Goal: Transaction & Acquisition: Purchase product/service

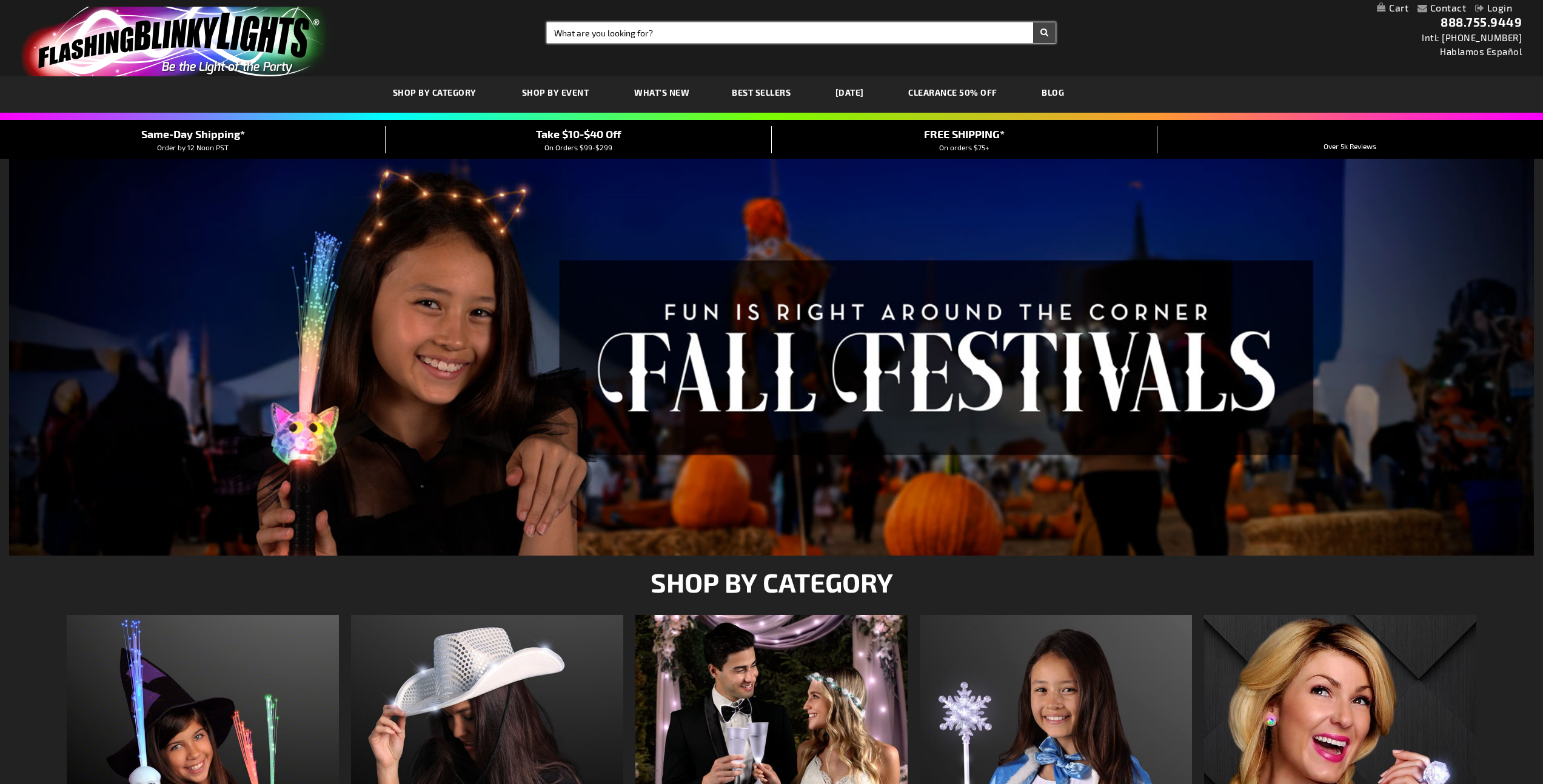
click at [662, 28] on input "Search" at bounding box center [801, 32] width 509 height 21
click at [662, 35] on input "Search" at bounding box center [801, 32] width 509 height 21
type input "glow stick"
click at [1033, 22] on button "Search" at bounding box center [1044, 32] width 22 height 21
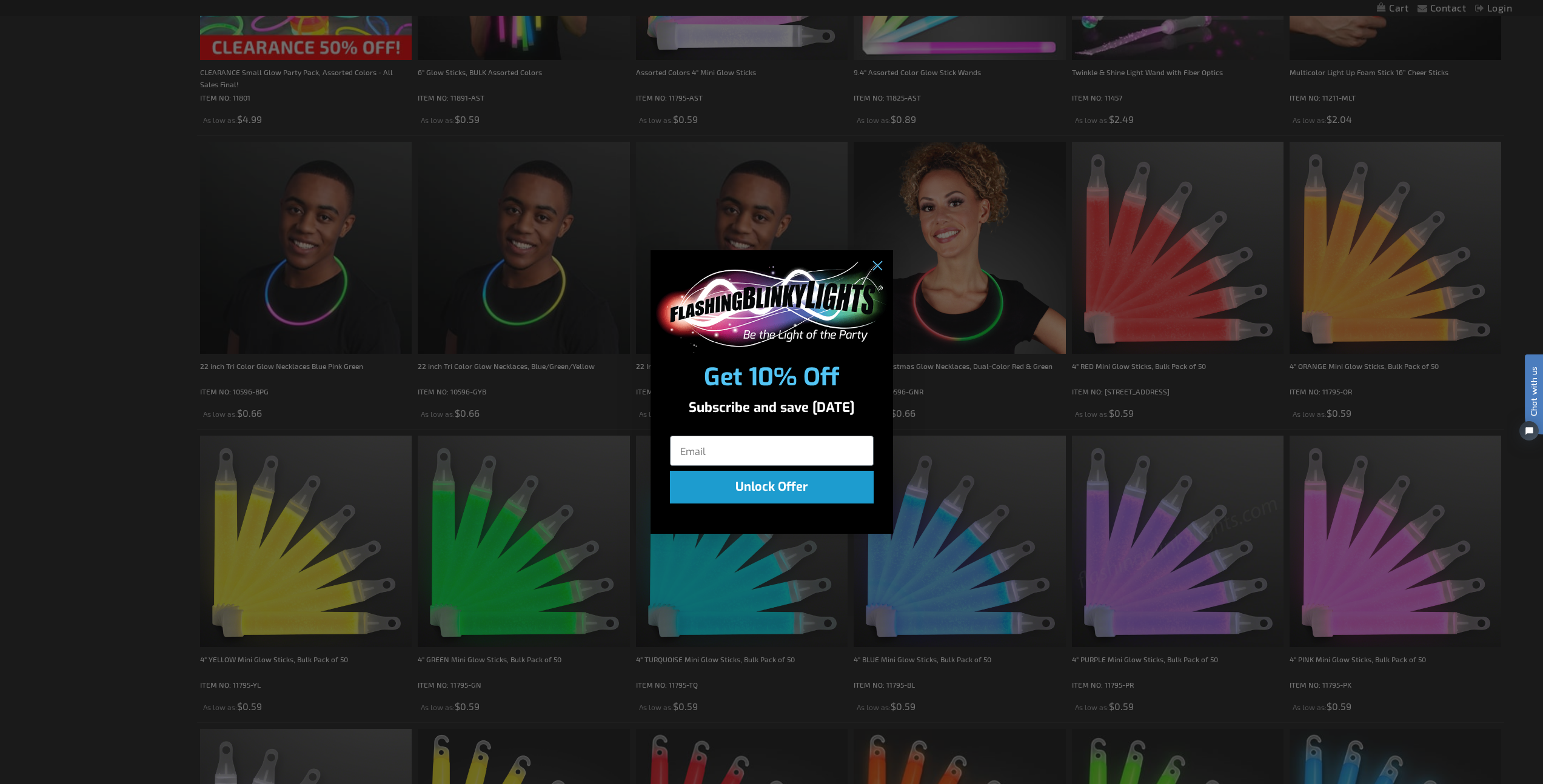
scroll to position [2445, 0]
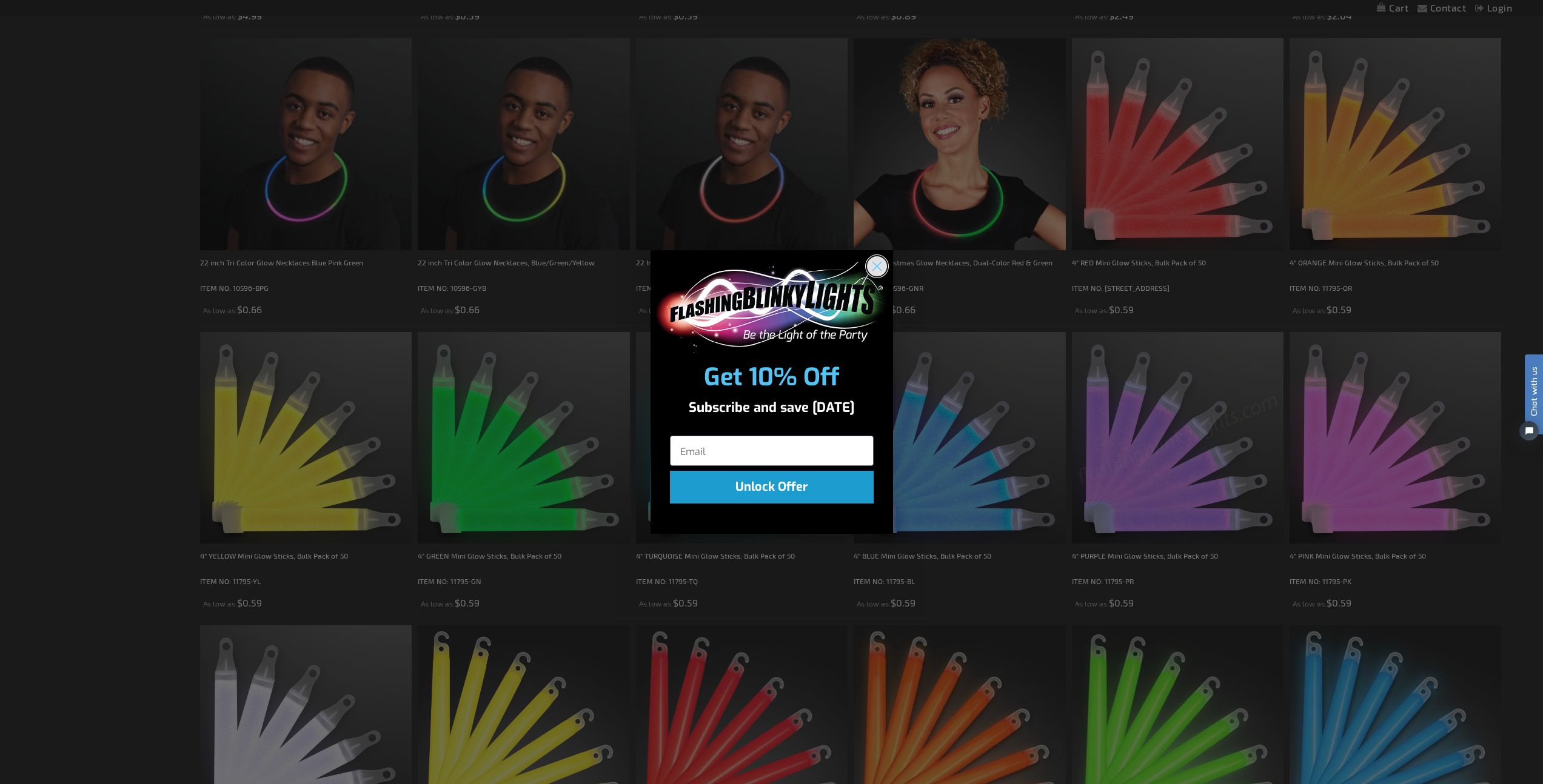
click at [880, 266] on circle "Close dialog" at bounding box center [876, 266] width 20 height 20
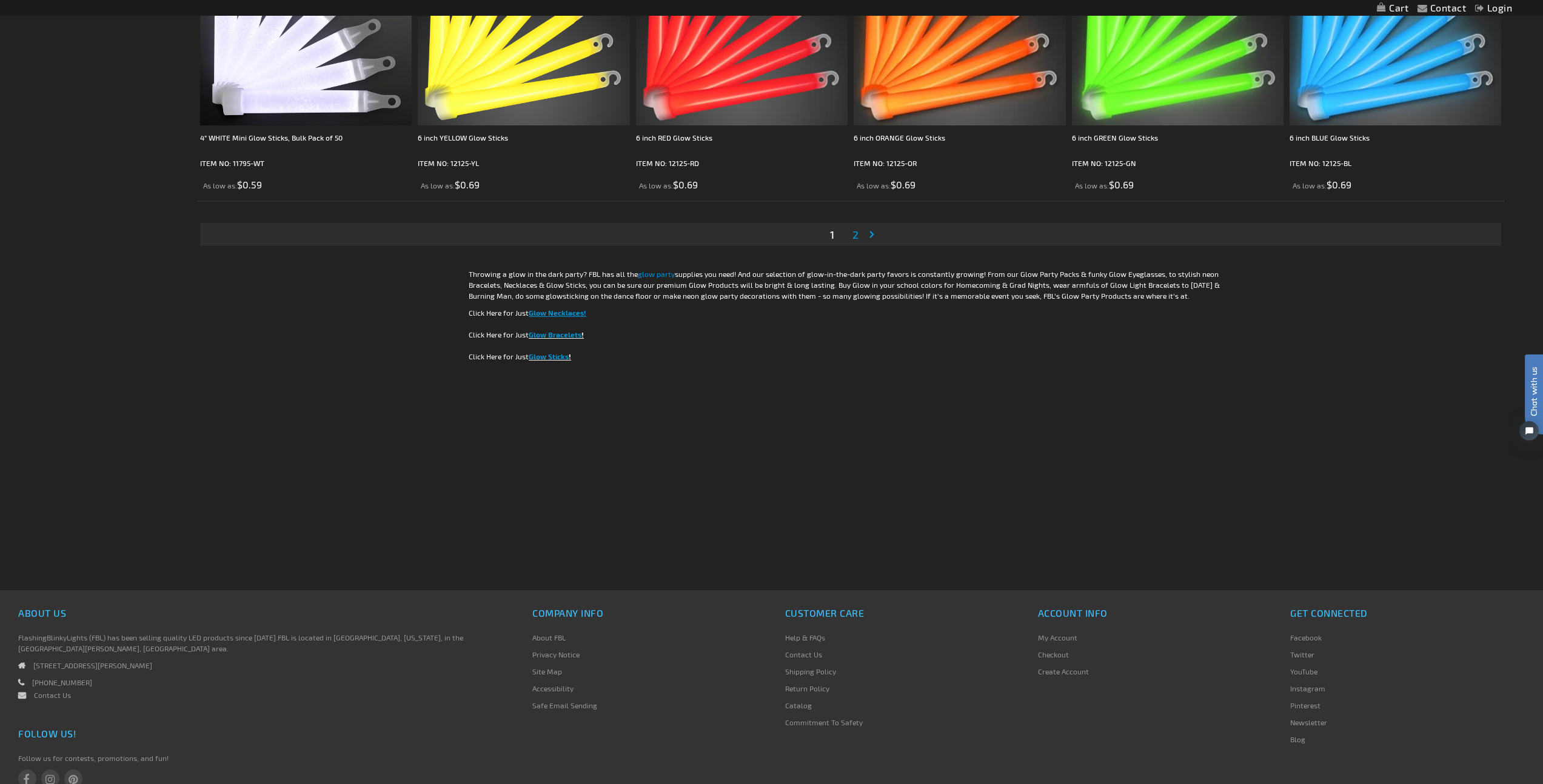
scroll to position [3158, 0]
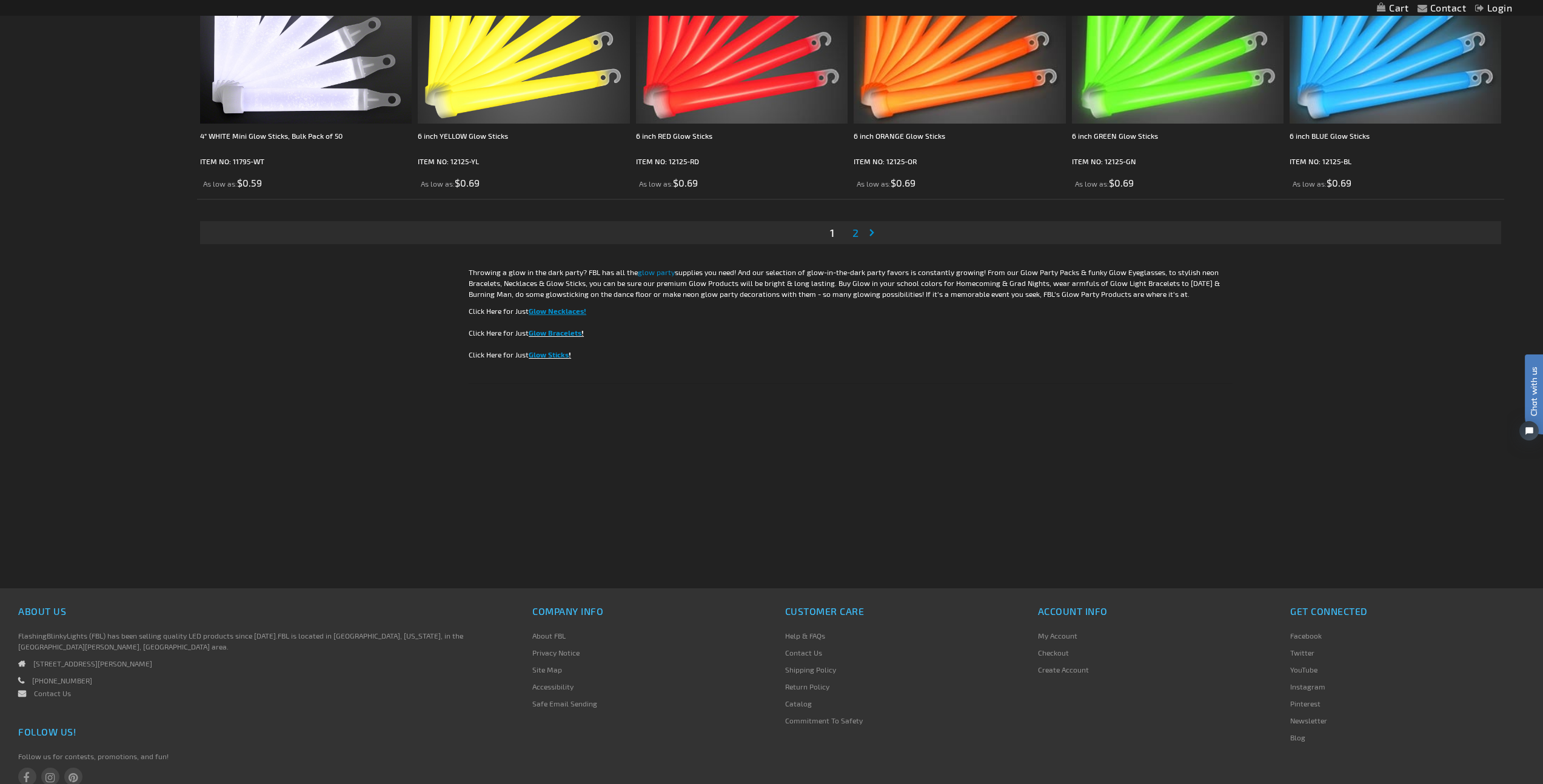
click at [850, 234] on link "Page 2" at bounding box center [855, 233] width 11 height 19
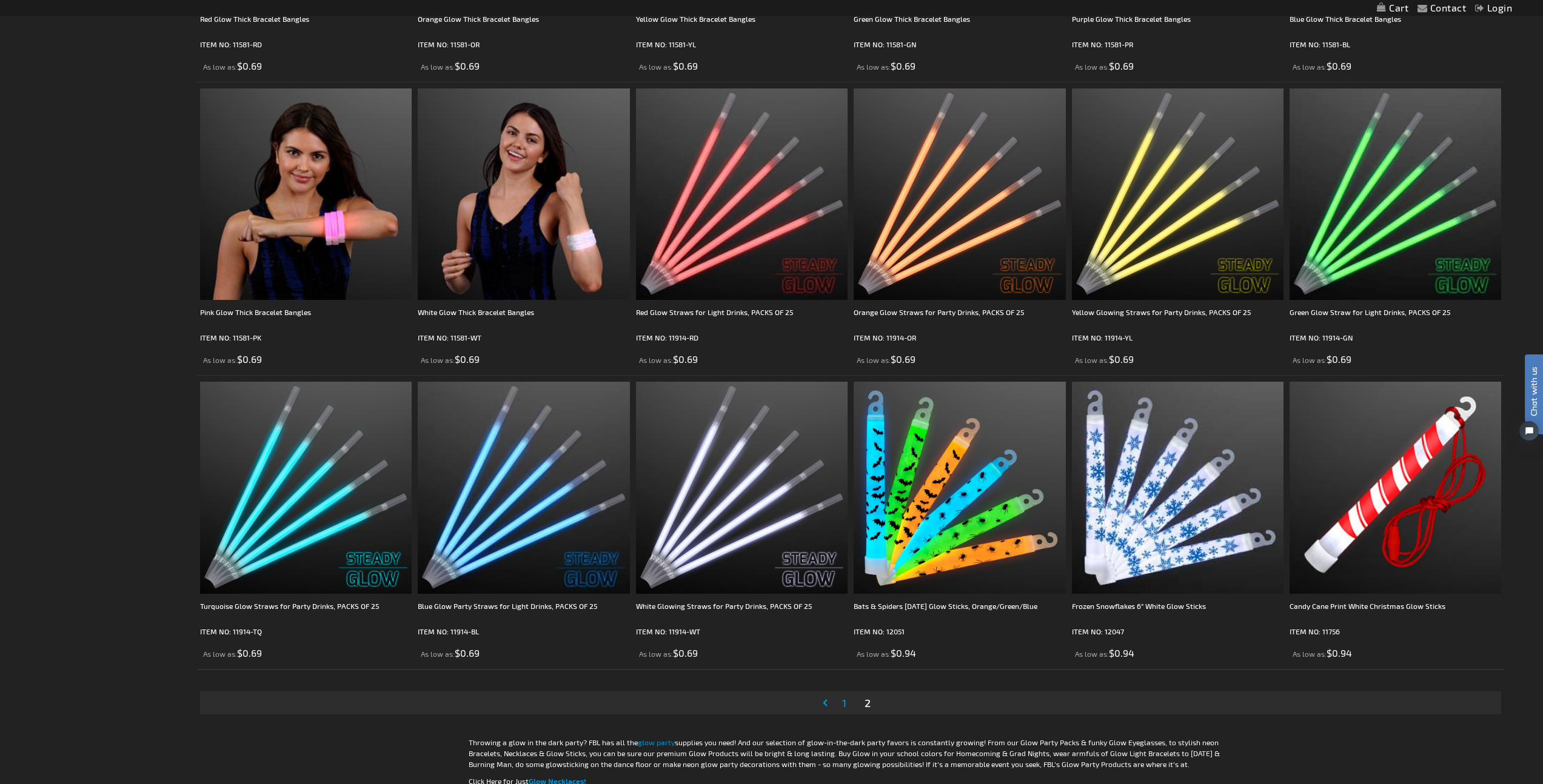
scroll to position [2364, 0]
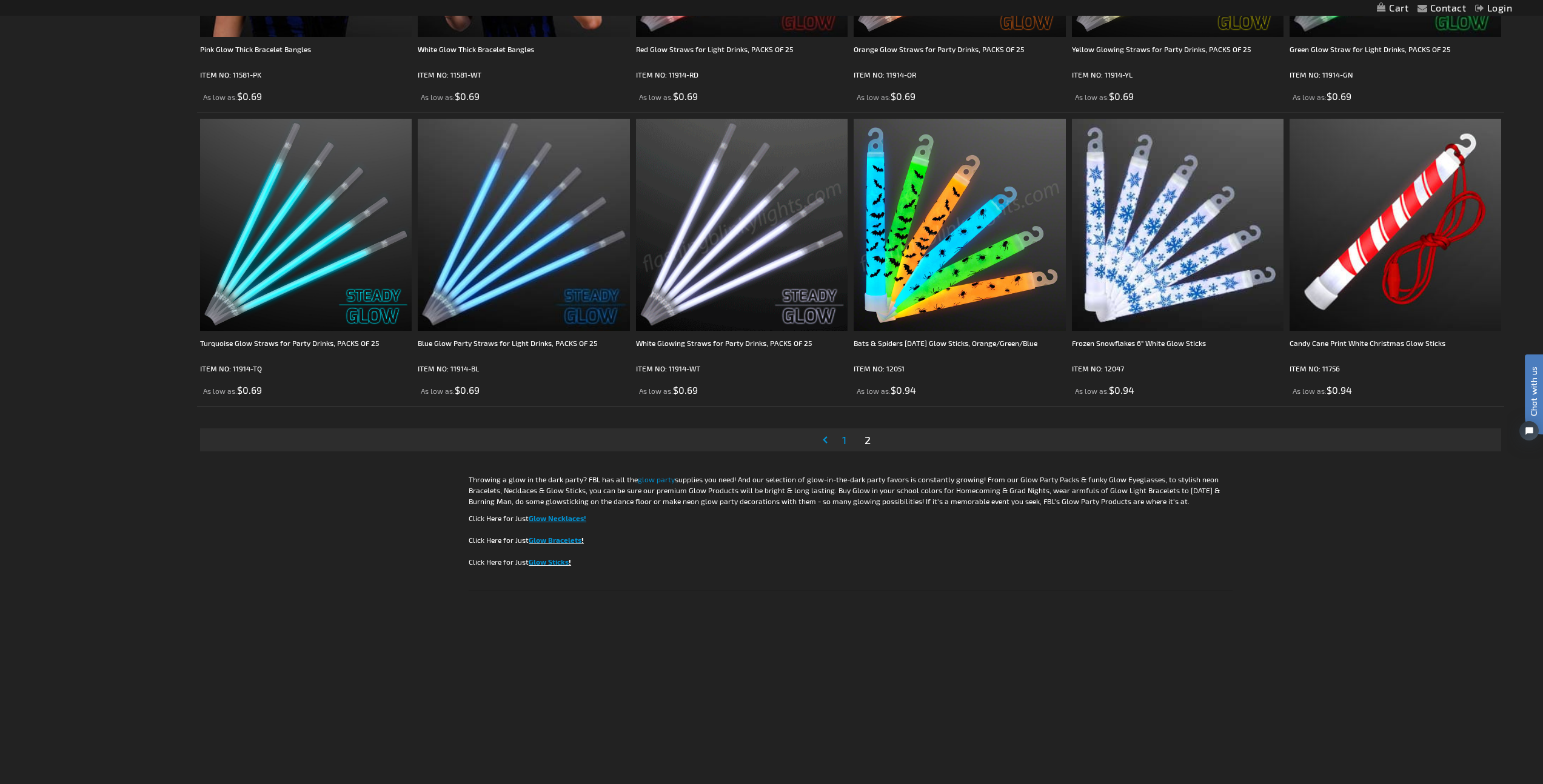
click at [730, 266] on img at bounding box center [742, 224] width 212 height 211
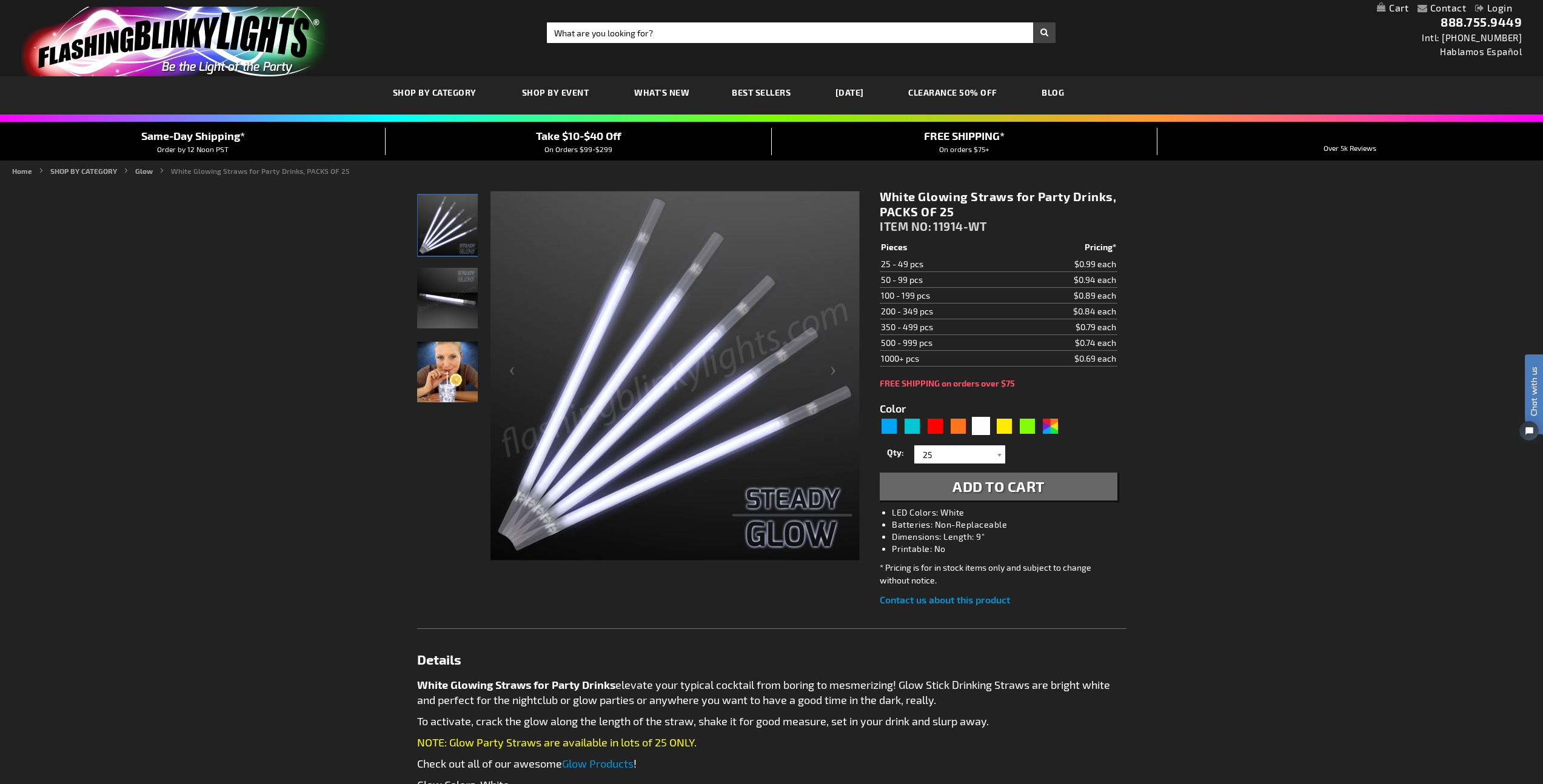
click at [454, 292] on img "White Glowing Straws" at bounding box center [447, 298] width 61 height 61
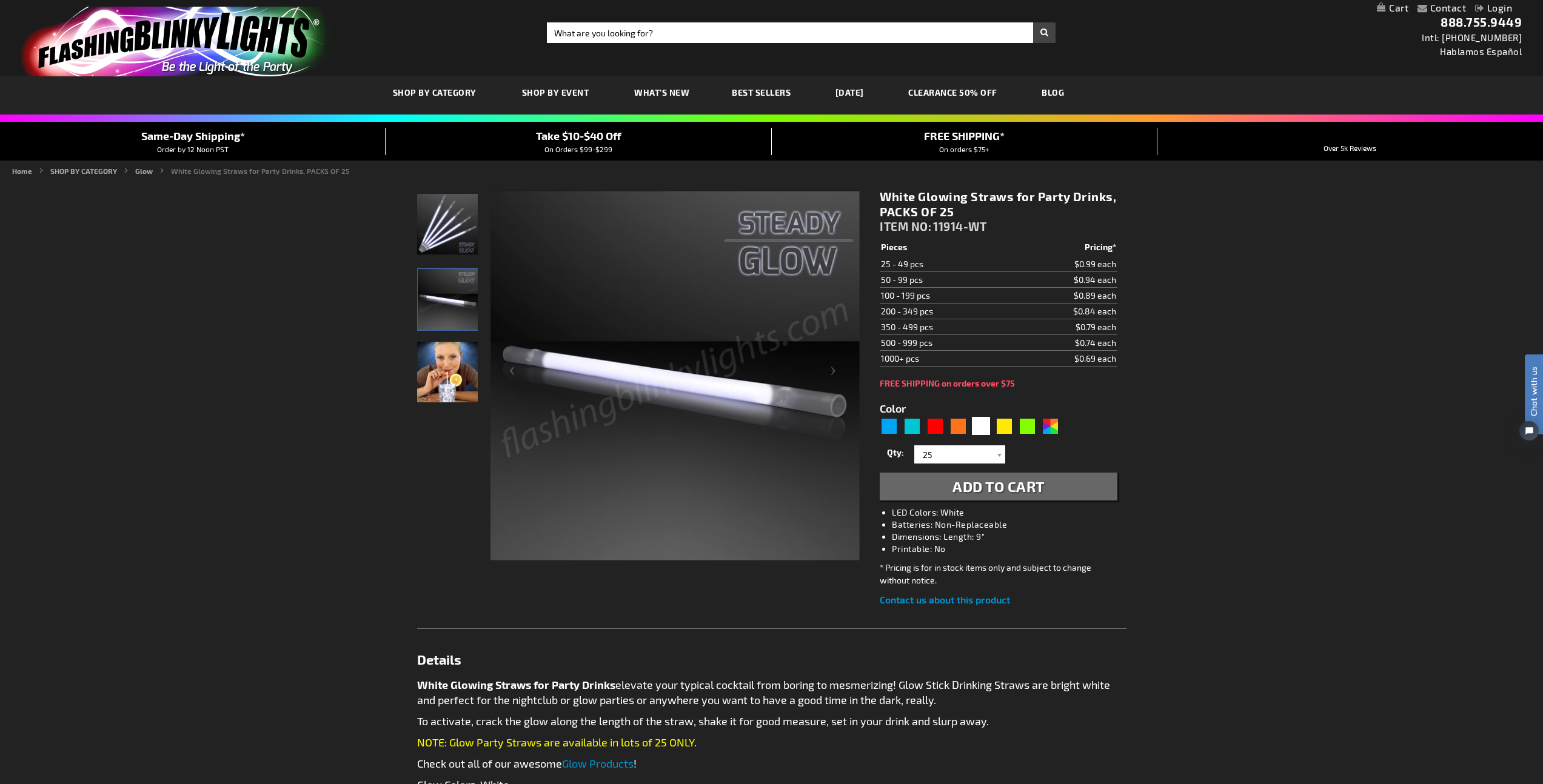
click at [442, 393] on img "Female model displaying White Glowing Straws" at bounding box center [447, 372] width 61 height 61
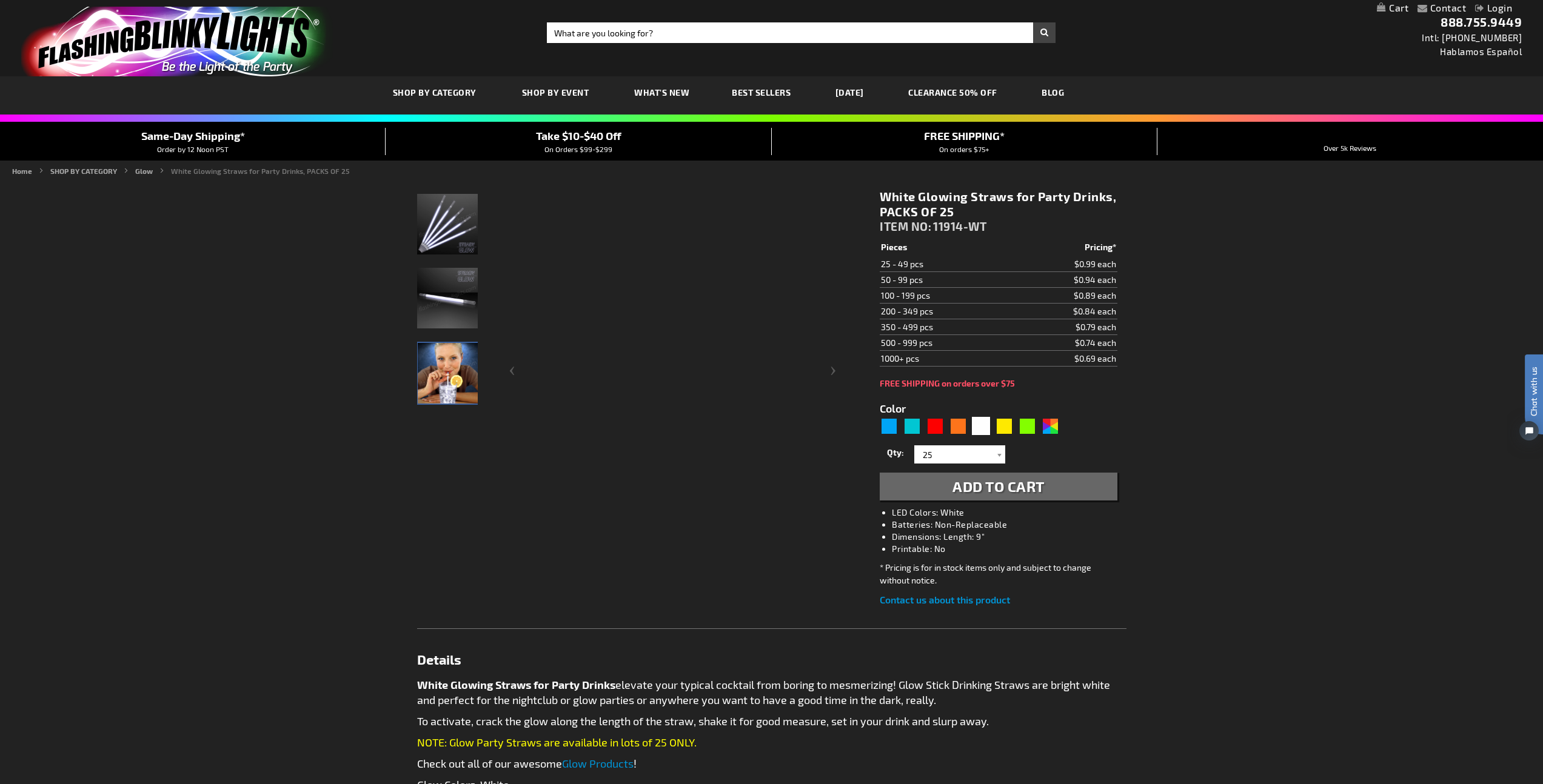
click at [284, 386] on div "Contact Compare Products Login Skip to Content My Cart My Cart Close You have n…" at bounding box center [772, 709] width 1543 height 1417
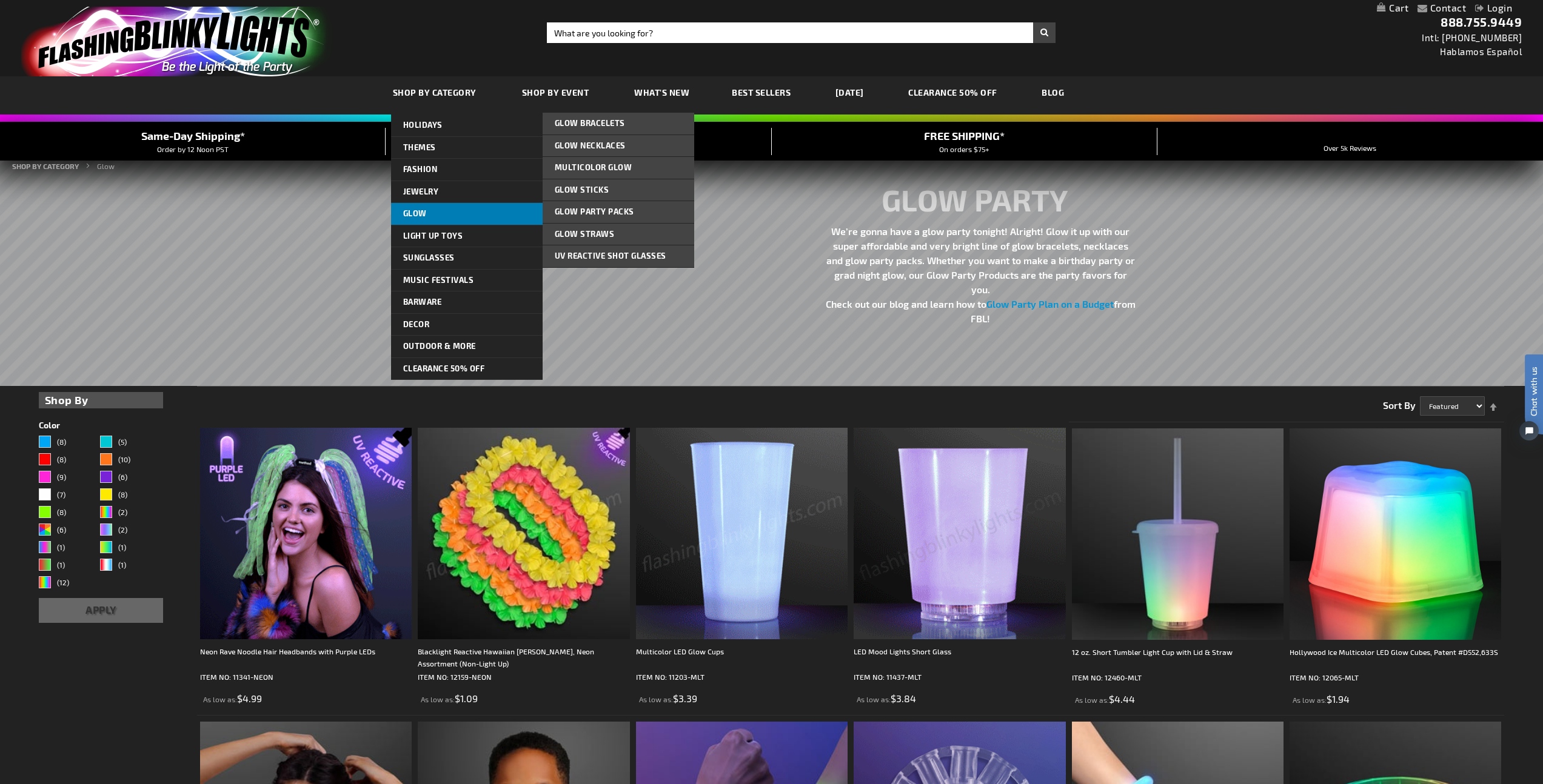
click at [420, 217] on span "Glow" at bounding box center [415, 214] width 24 height 10
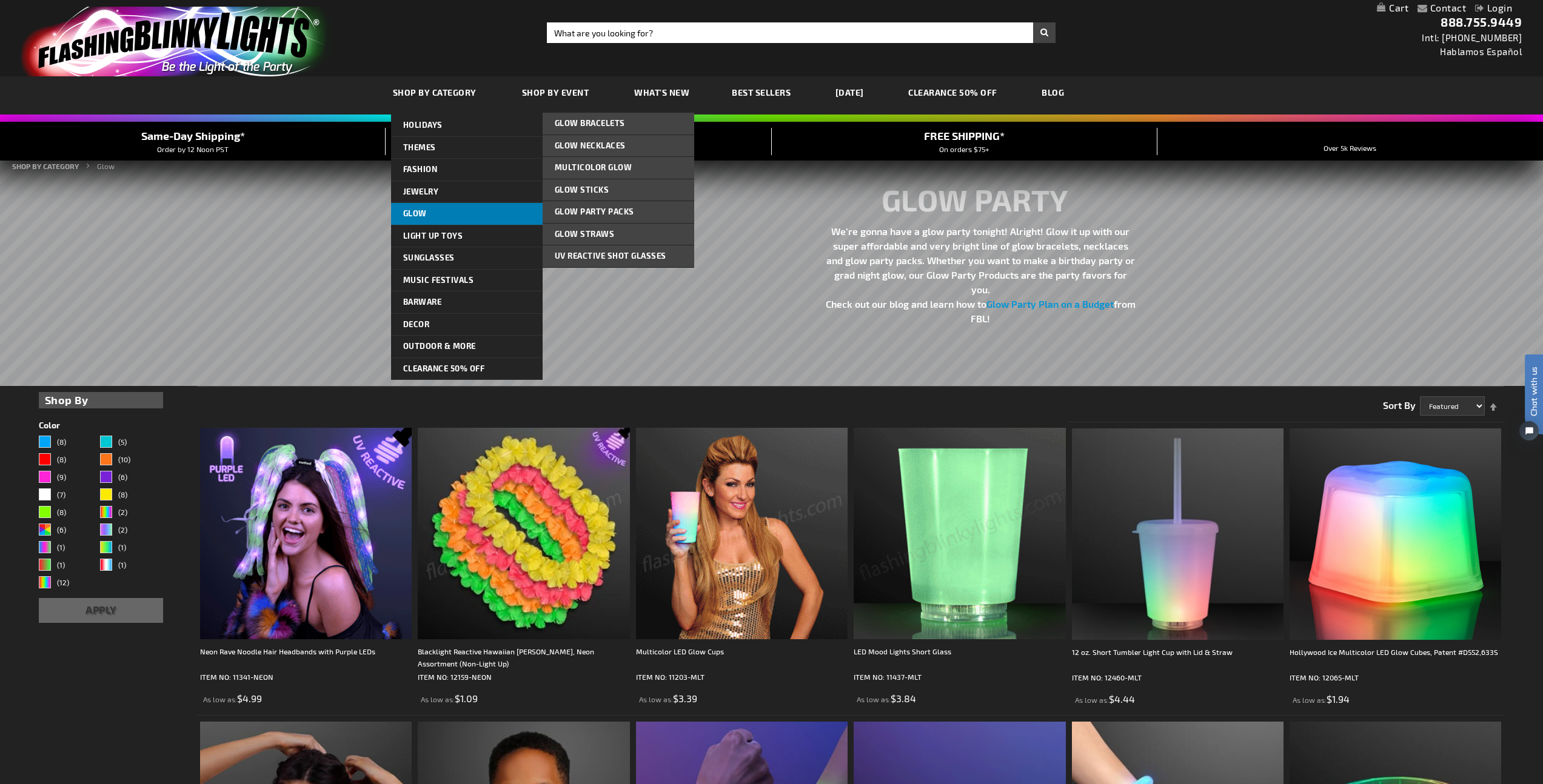
click at [400, 217] on link "Glow" at bounding box center [467, 214] width 152 height 22
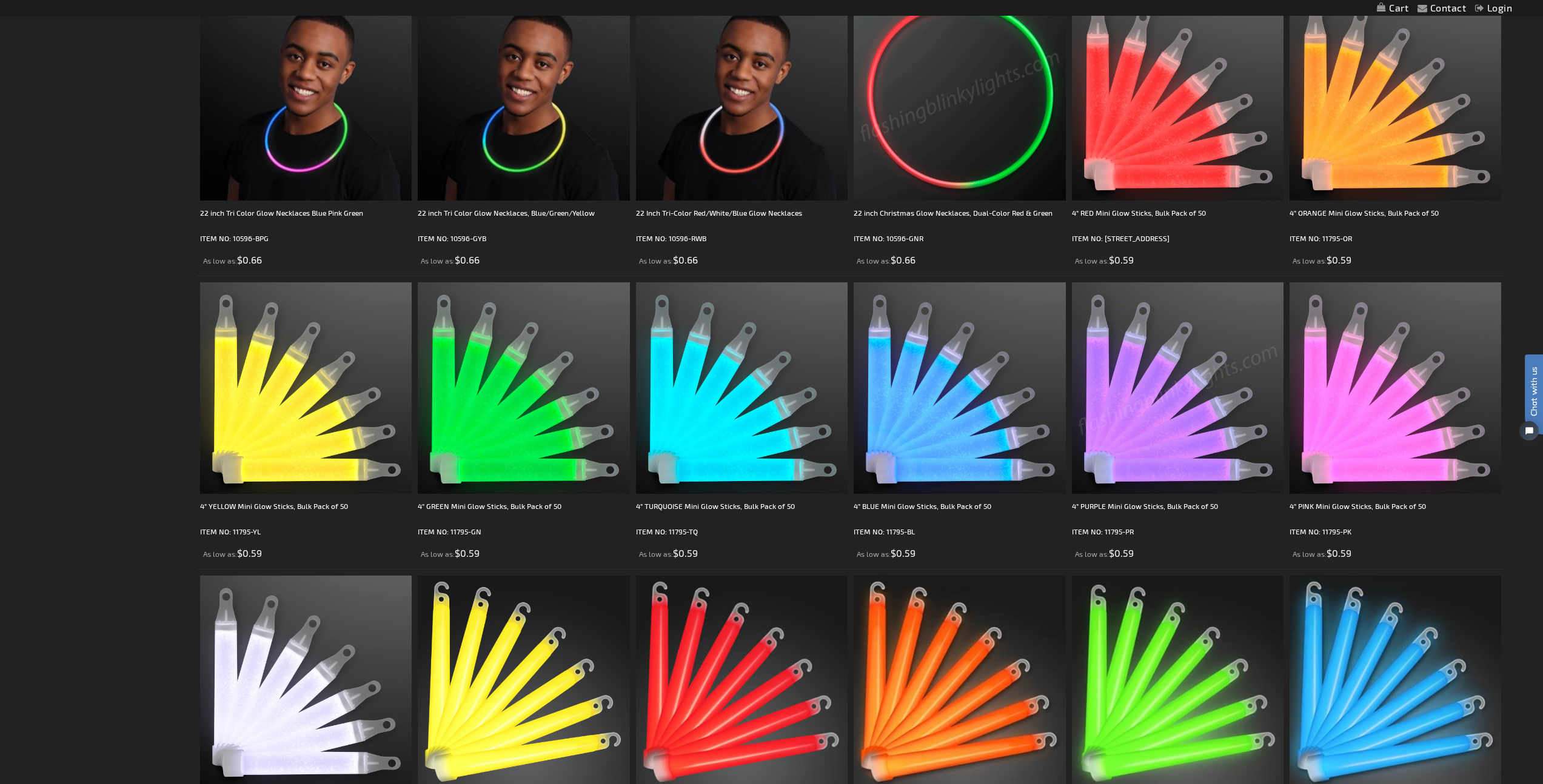
scroll to position [2807, 0]
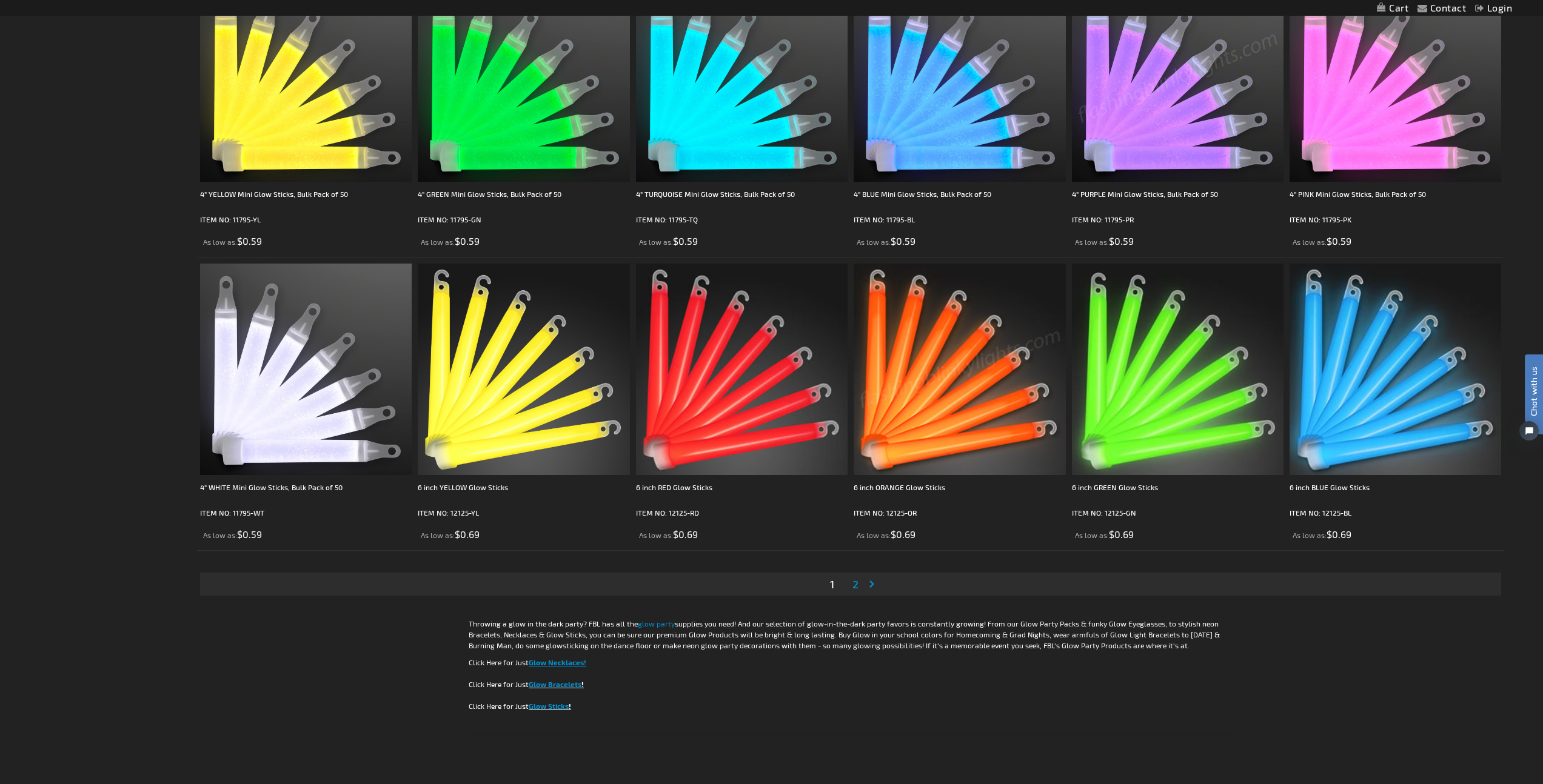
click at [856, 585] on span "2" at bounding box center [855, 584] width 6 height 14
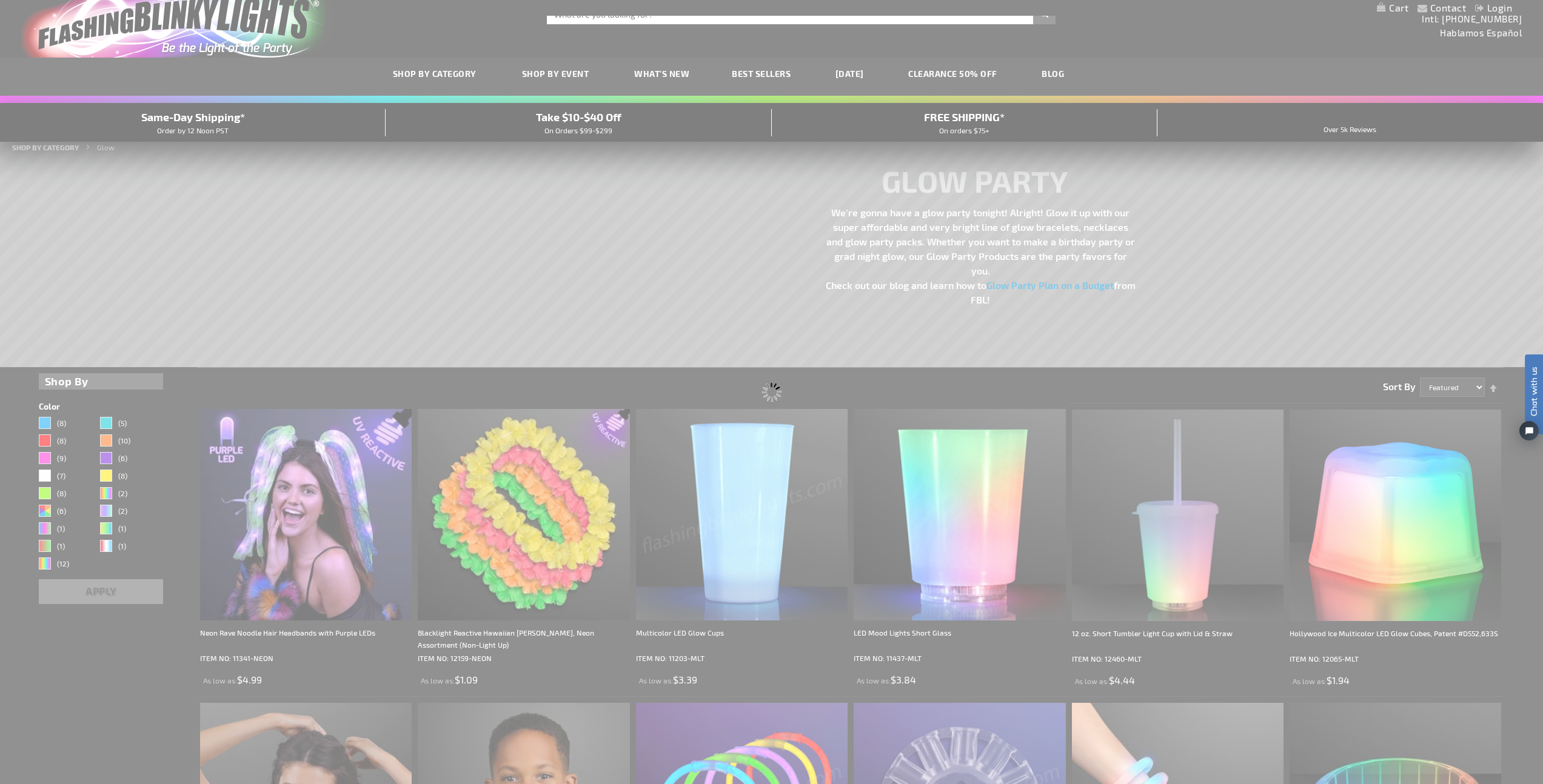
scroll to position [3, 0]
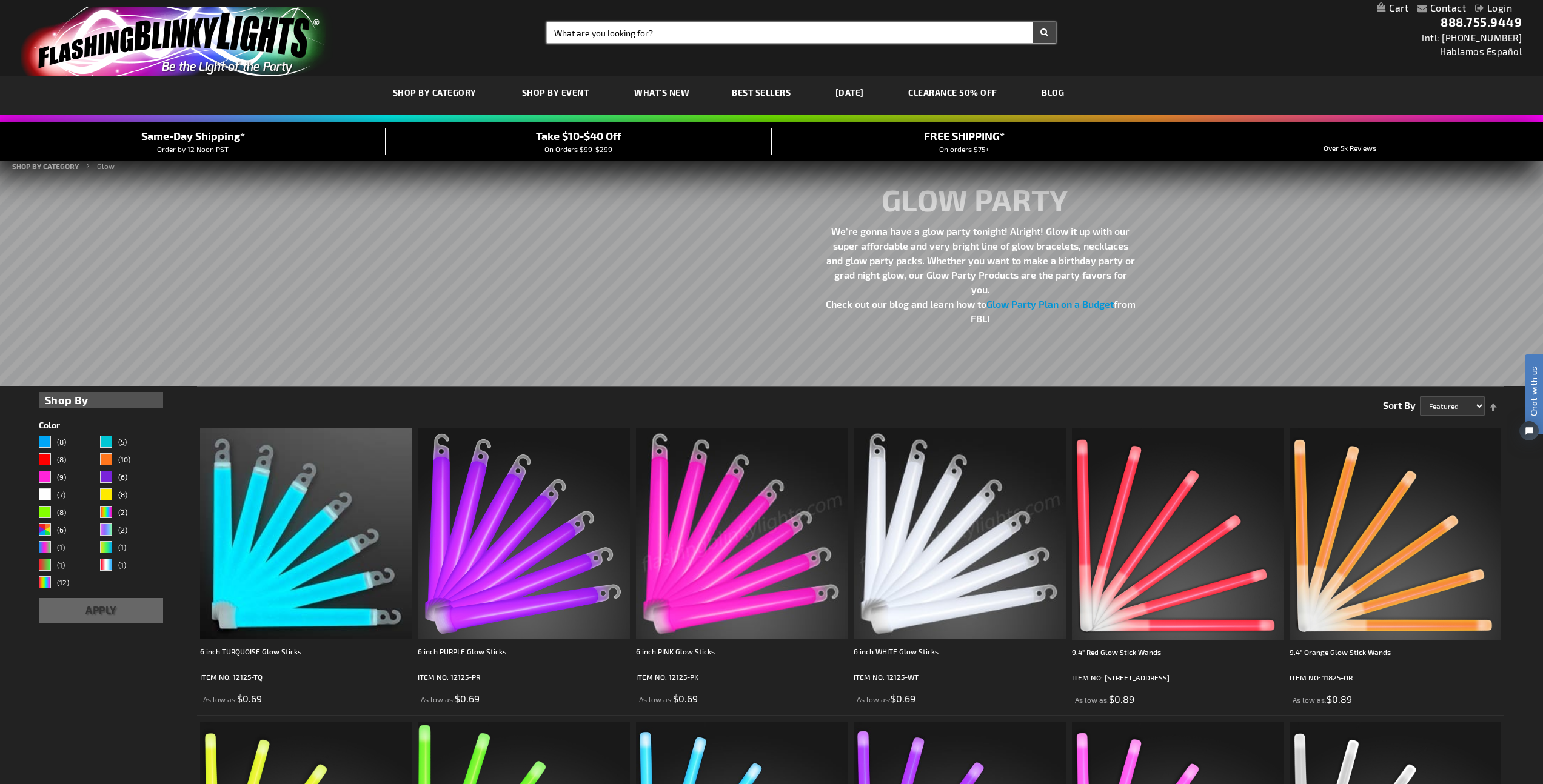
click at [615, 38] on input "Search" at bounding box center [801, 32] width 509 height 21
type input "fairy"
click at [1033, 22] on button "Search" at bounding box center [1044, 32] width 22 height 21
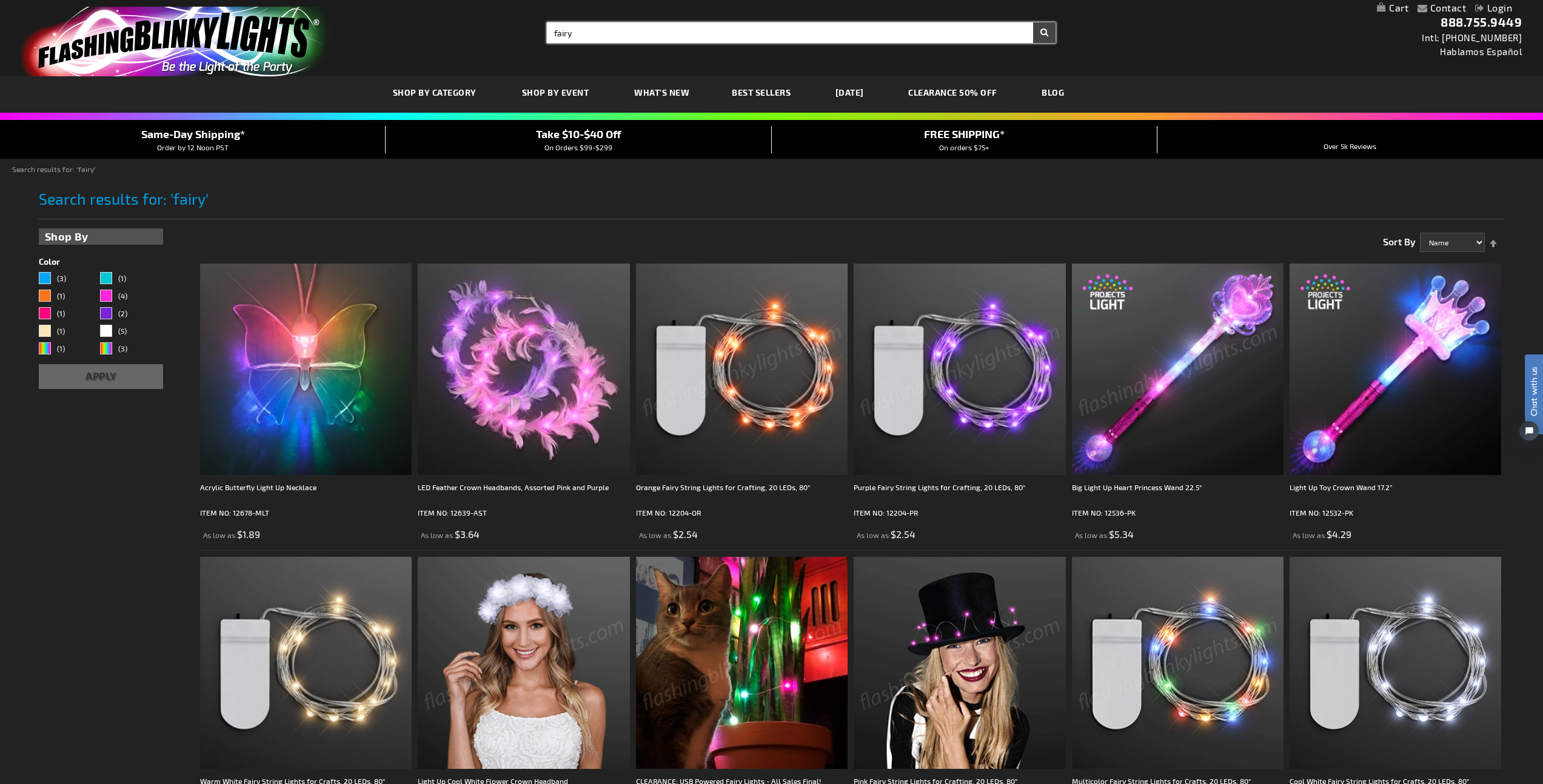
click at [582, 31] on input "fairy" at bounding box center [801, 32] width 509 height 21
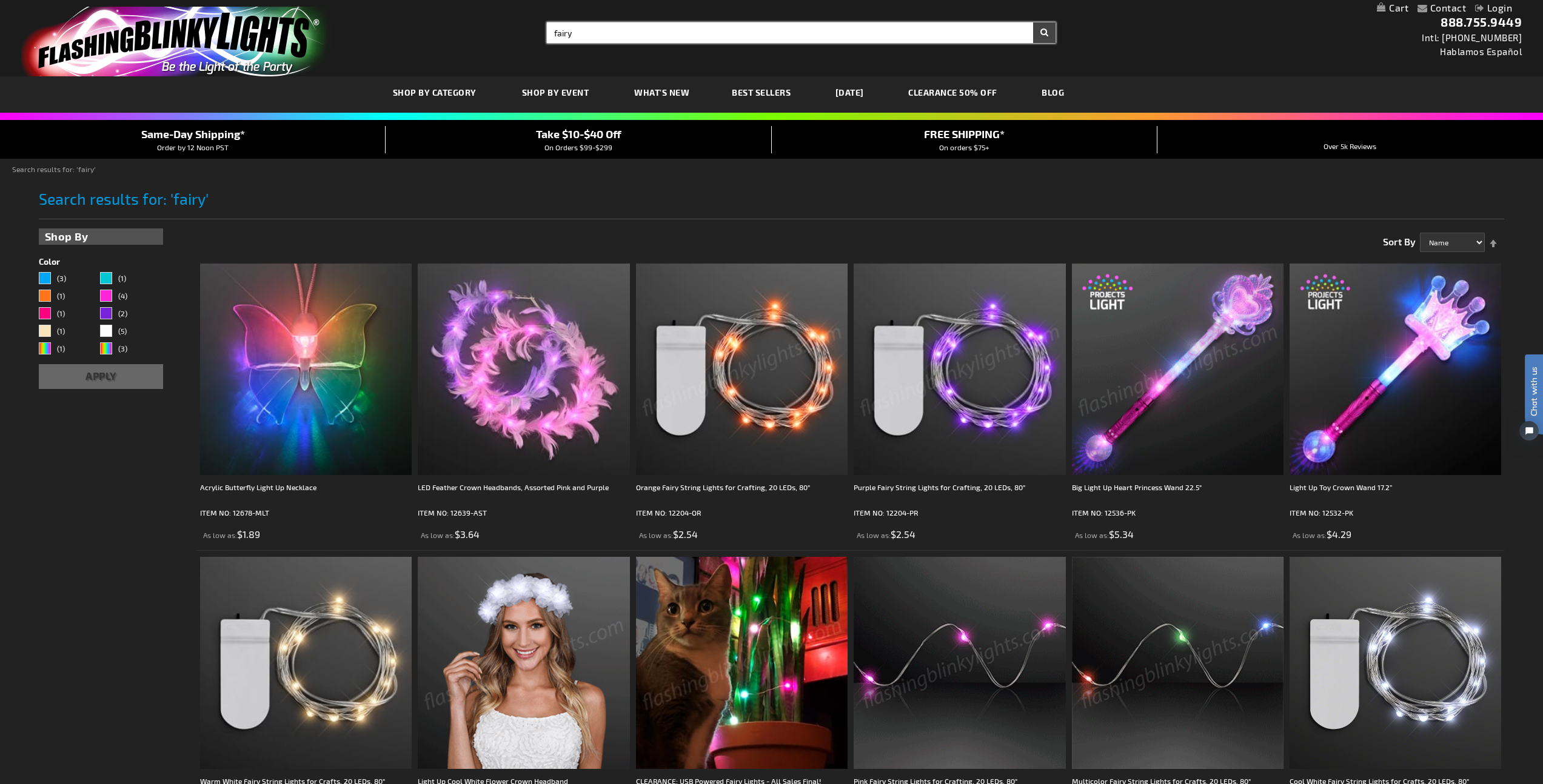
click at [582, 31] on input "fairy" at bounding box center [801, 32] width 509 height 21
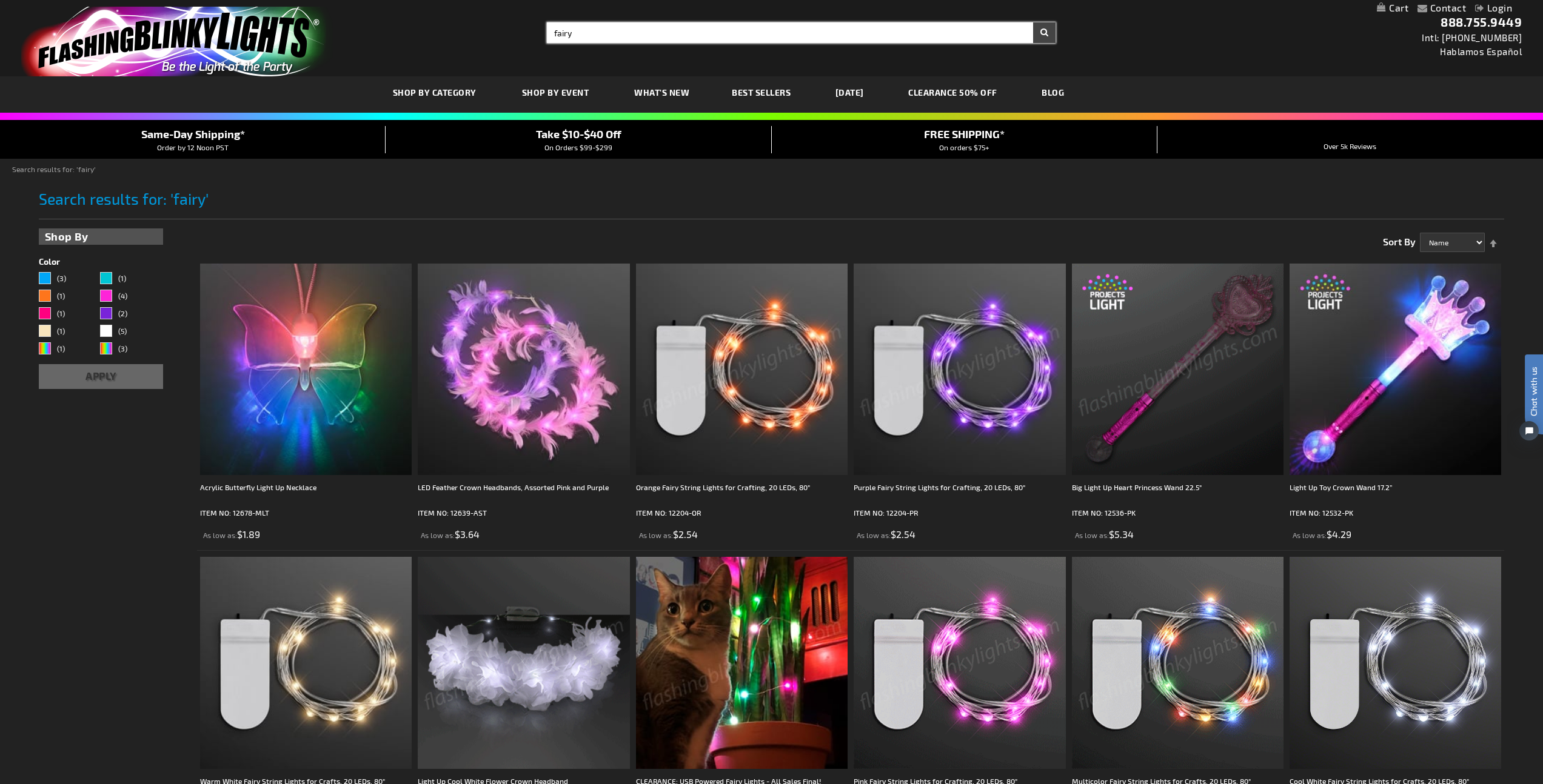
click at [582, 31] on input "fairy" at bounding box center [801, 32] width 509 height 21
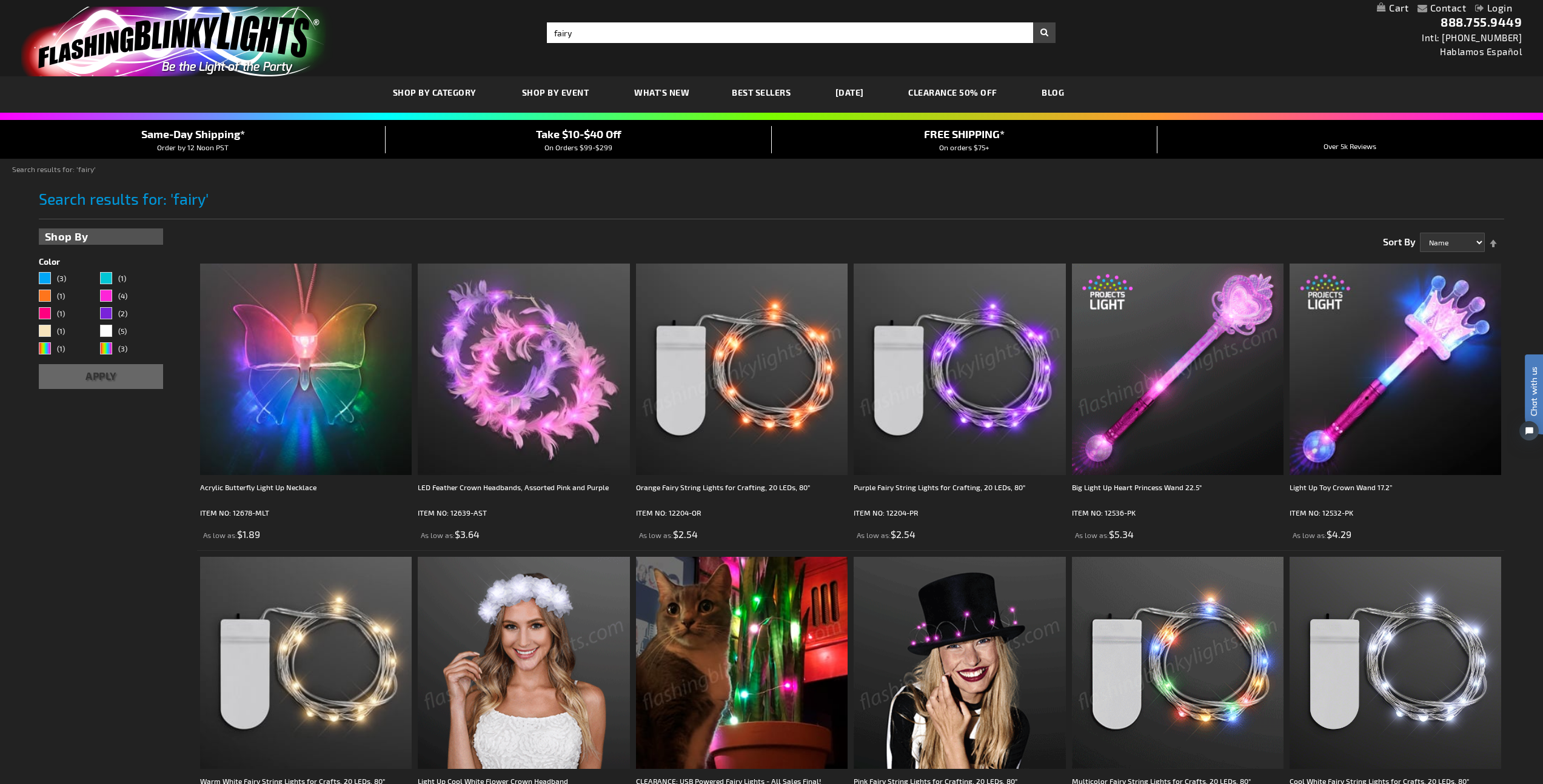
click at [720, 48] on div "Toggle Nav Search Search fairy × Search 888.755.9449 Intl: 818-753-8303 Hablamo…" at bounding box center [772, 38] width 1543 height 76
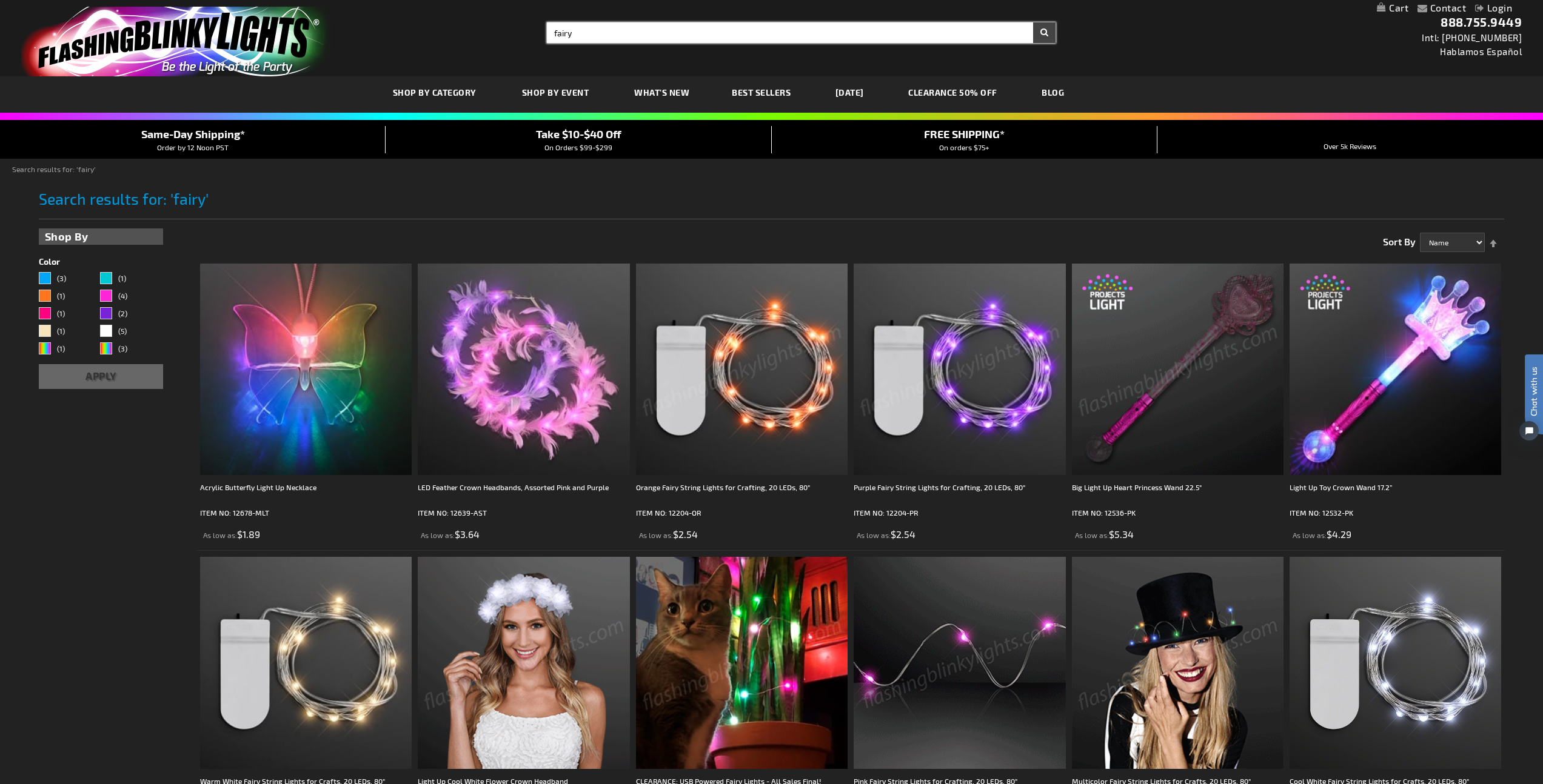
click at [721, 36] on input "fairy" at bounding box center [801, 32] width 509 height 21
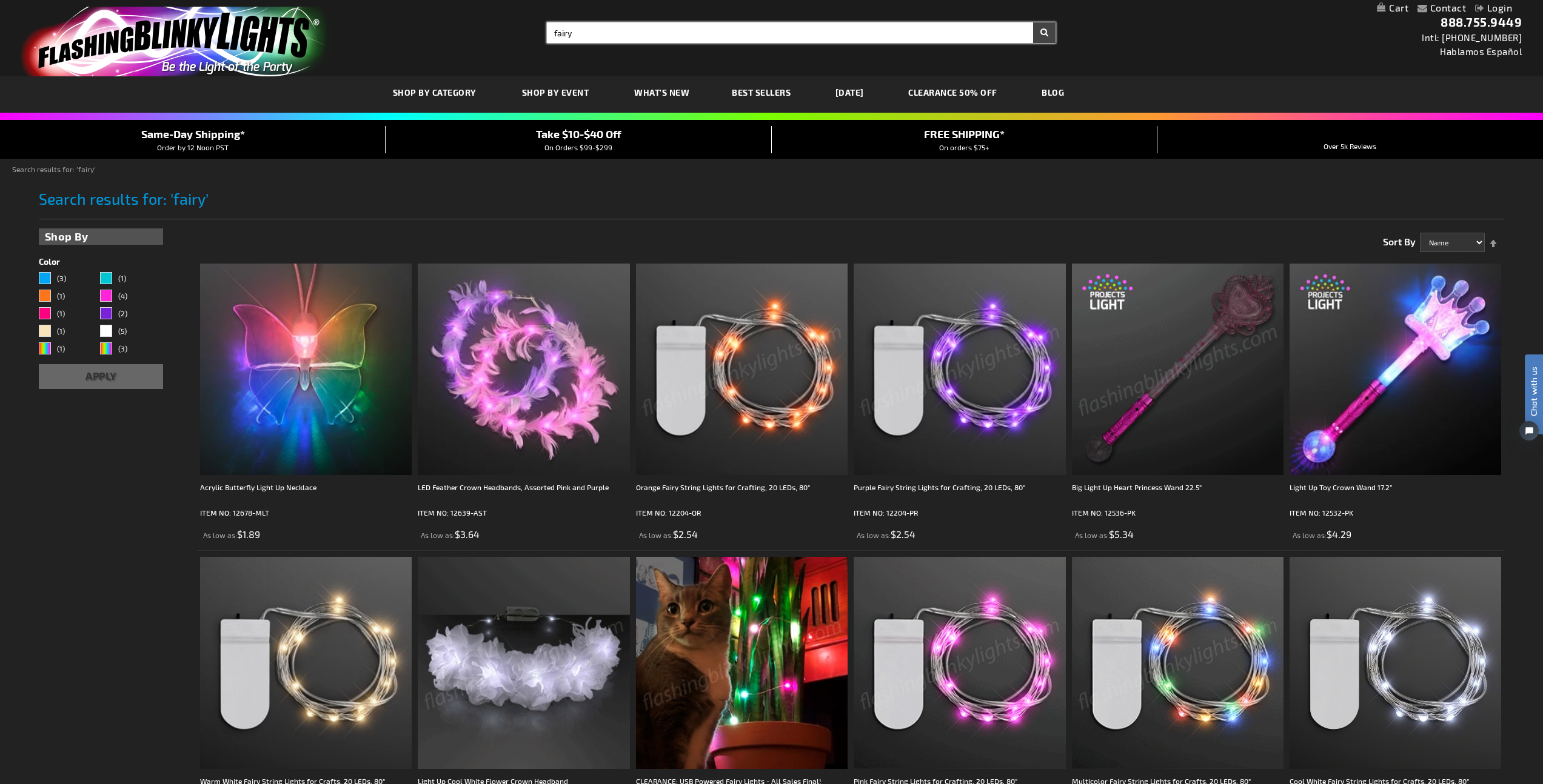
click at [721, 36] on input "fairy" at bounding box center [801, 32] width 509 height 21
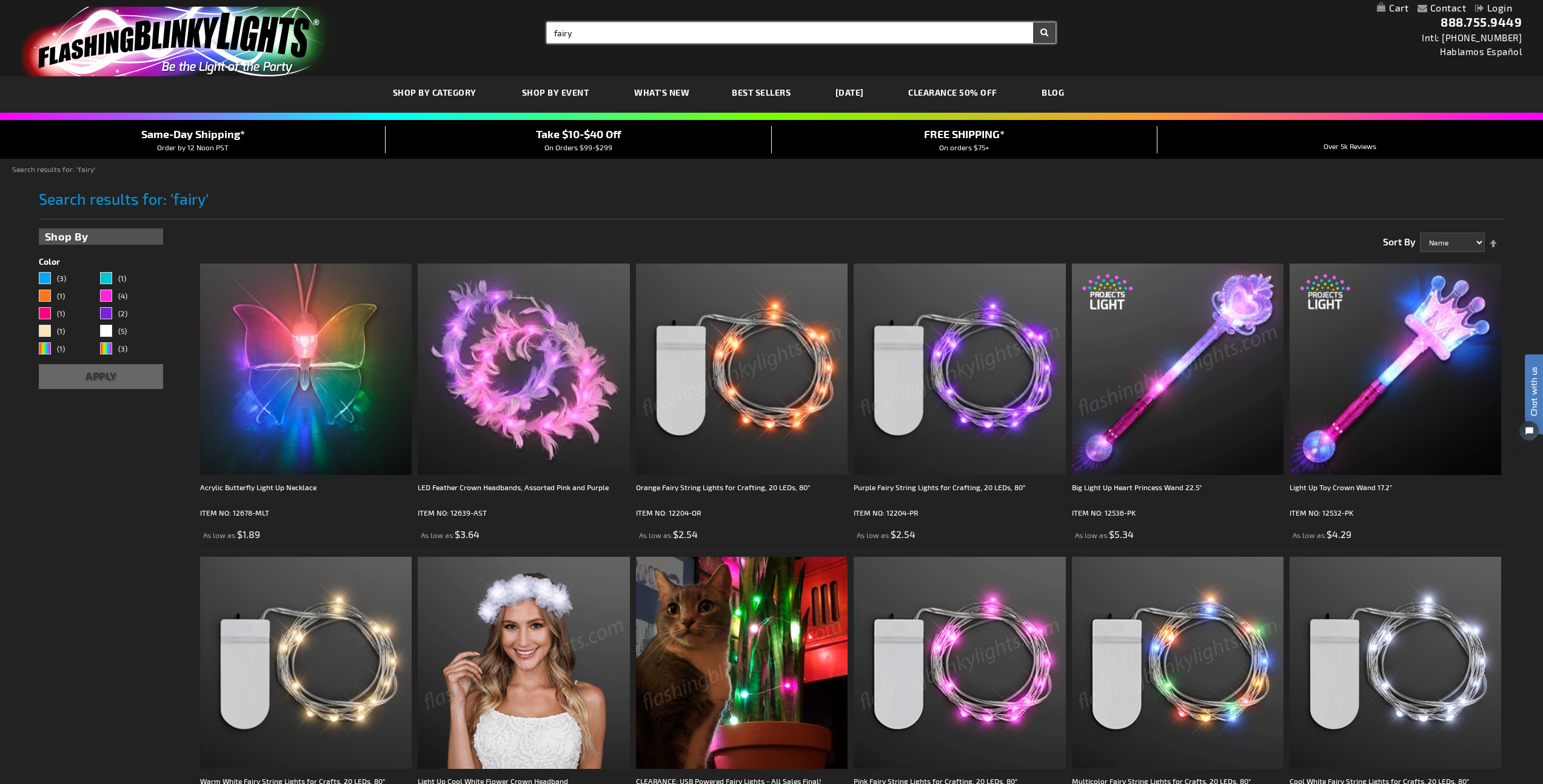
click at [721, 36] on input "fairy" at bounding box center [801, 32] width 509 height 21
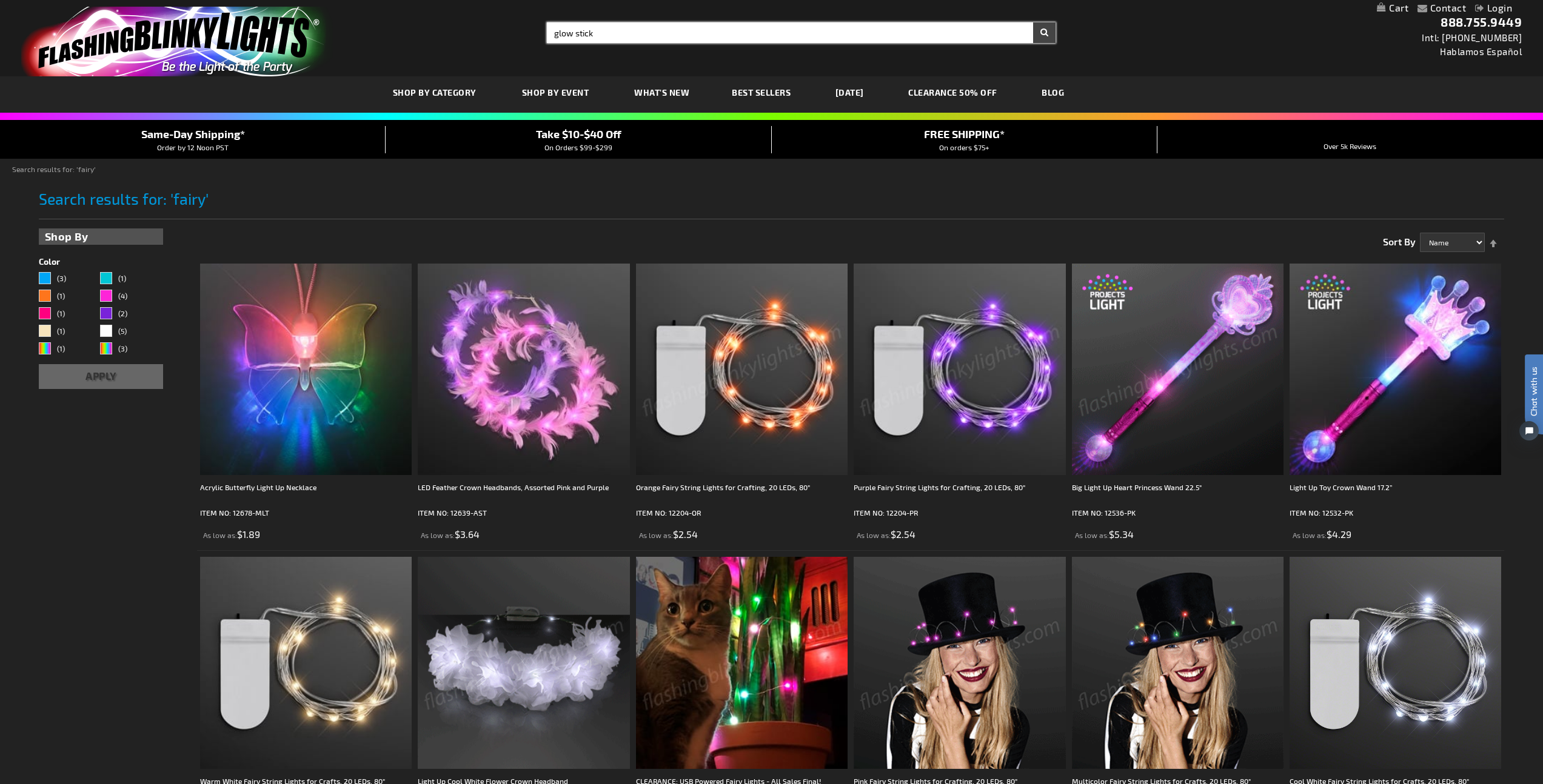
type input "glow stick"
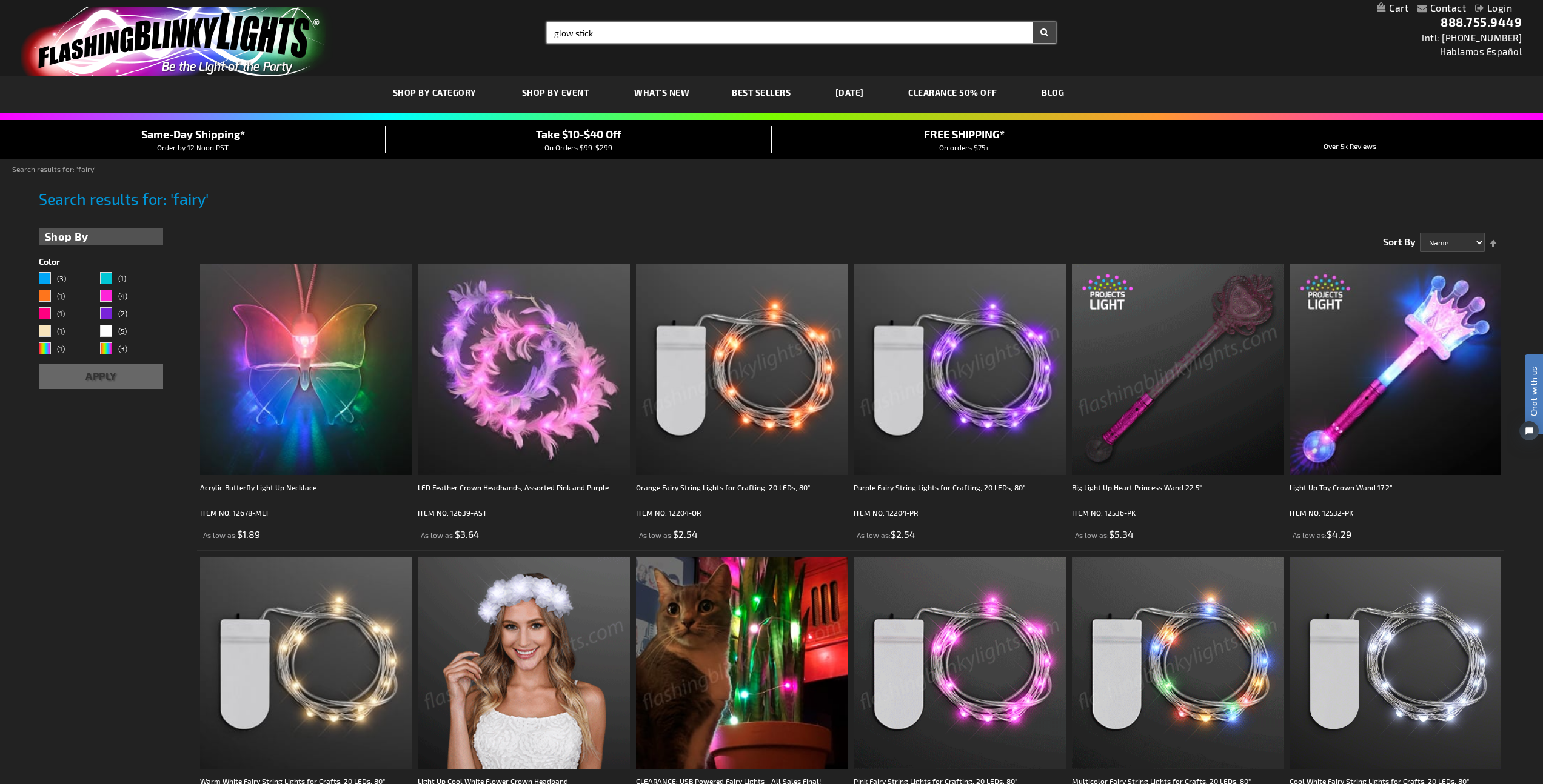
click at [1033, 22] on button "Search" at bounding box center [1044, 32] width 22 height 21
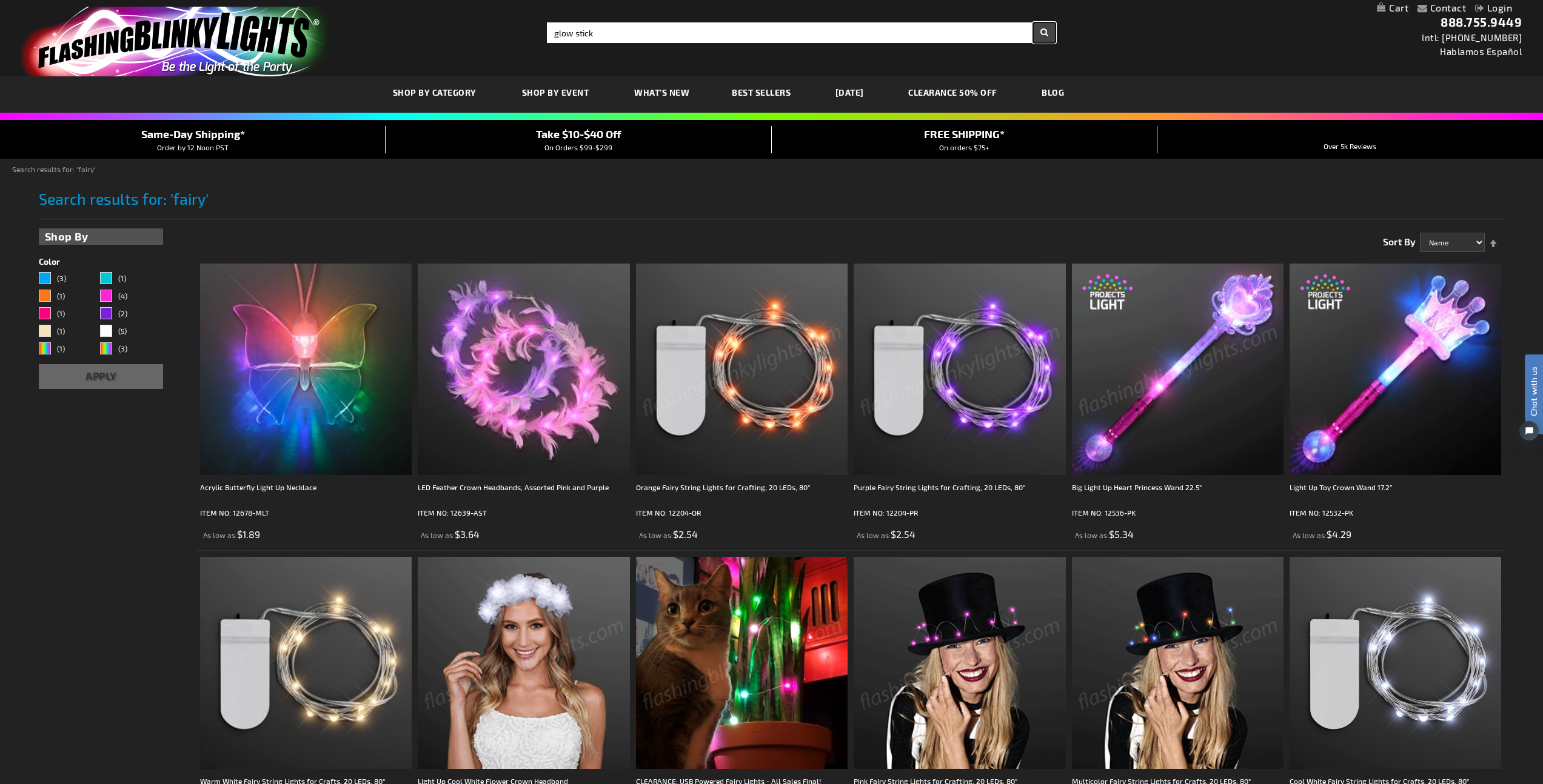
click at [1049, 31] on button "Search" at bounding box center [1044, 32] width 22 height 21
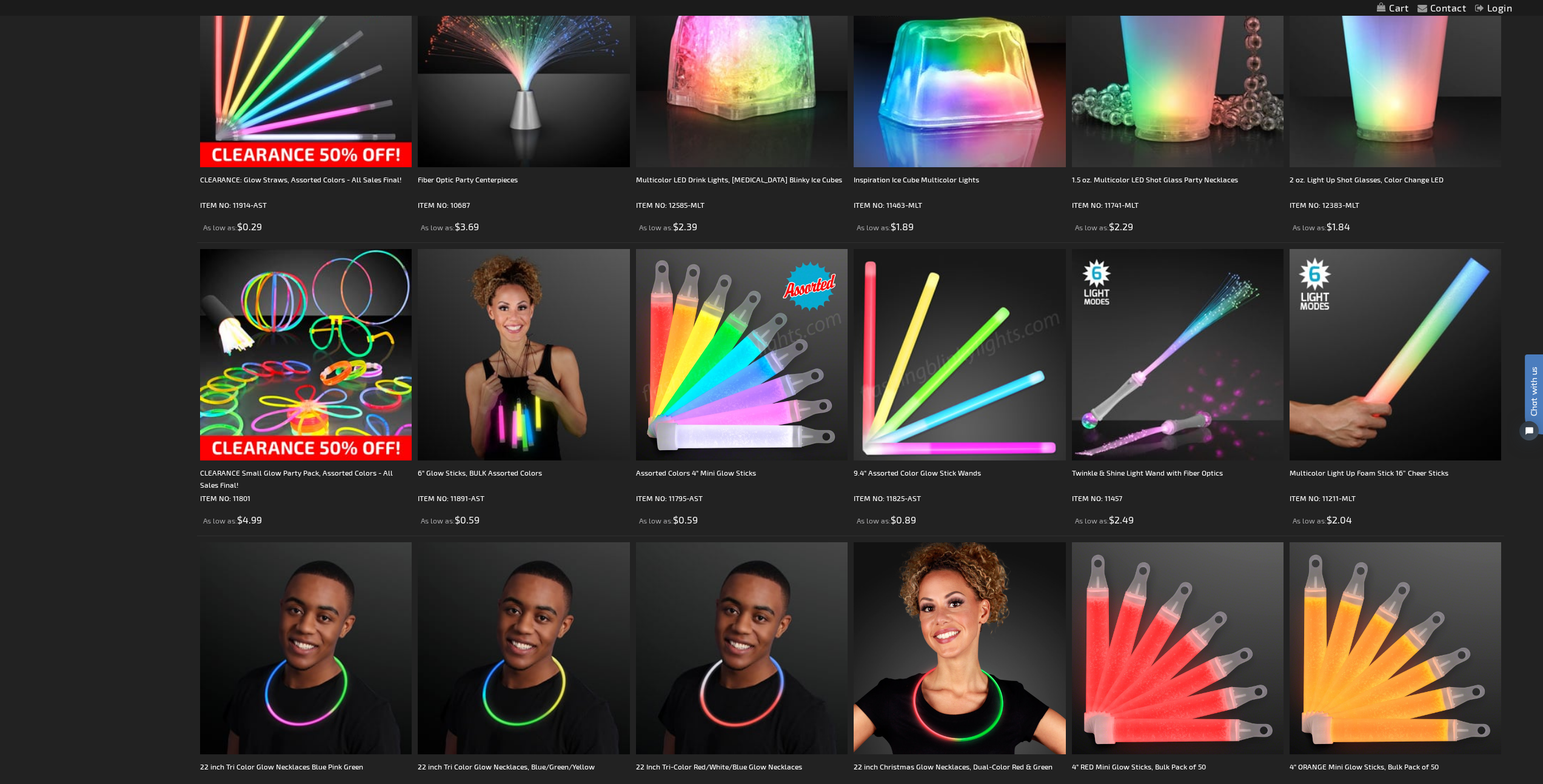
scroll to position [2112, 0]
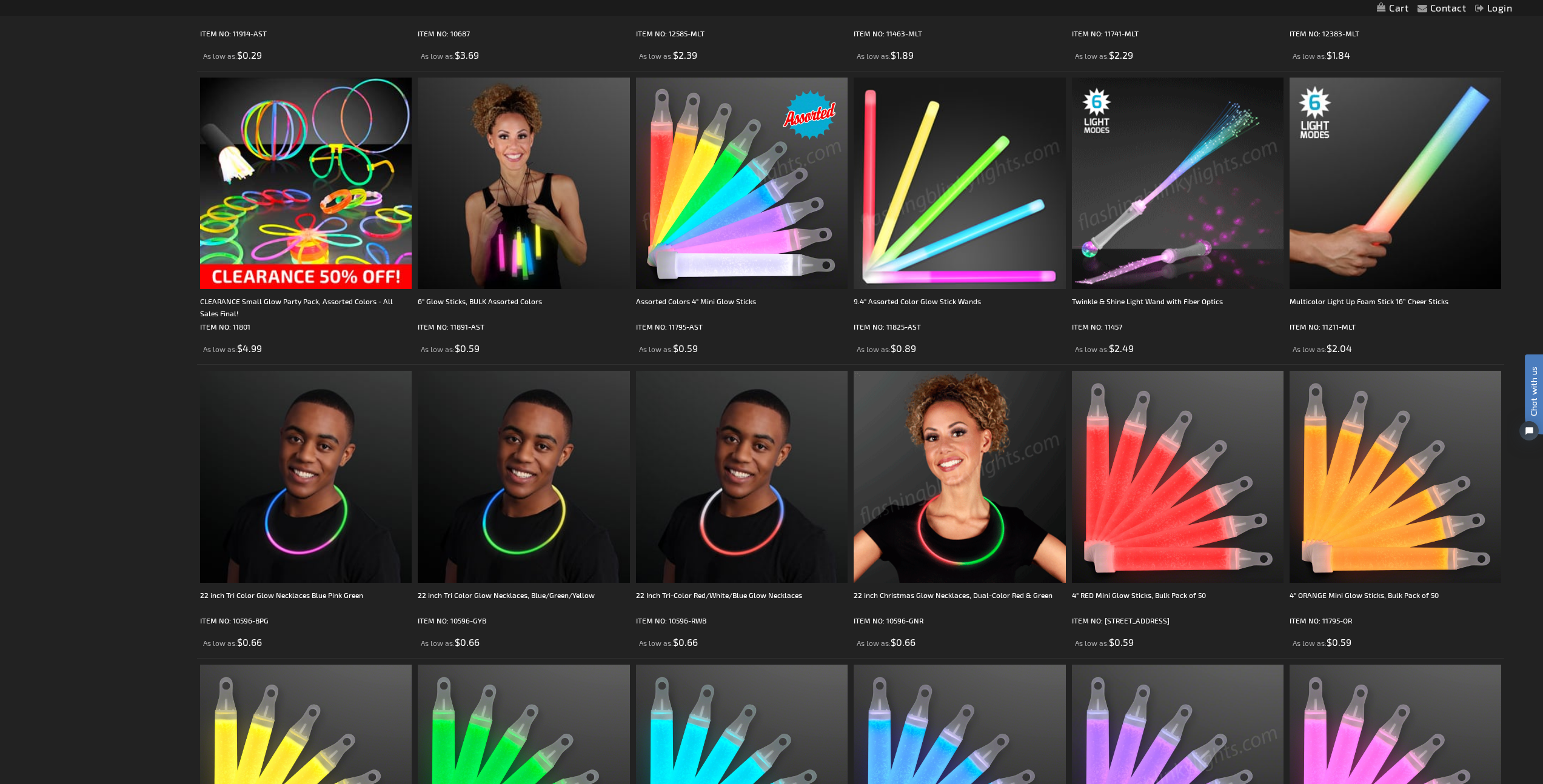
click at [1173, 184] on img at bounding box center [1178, 183] width 212 height 211
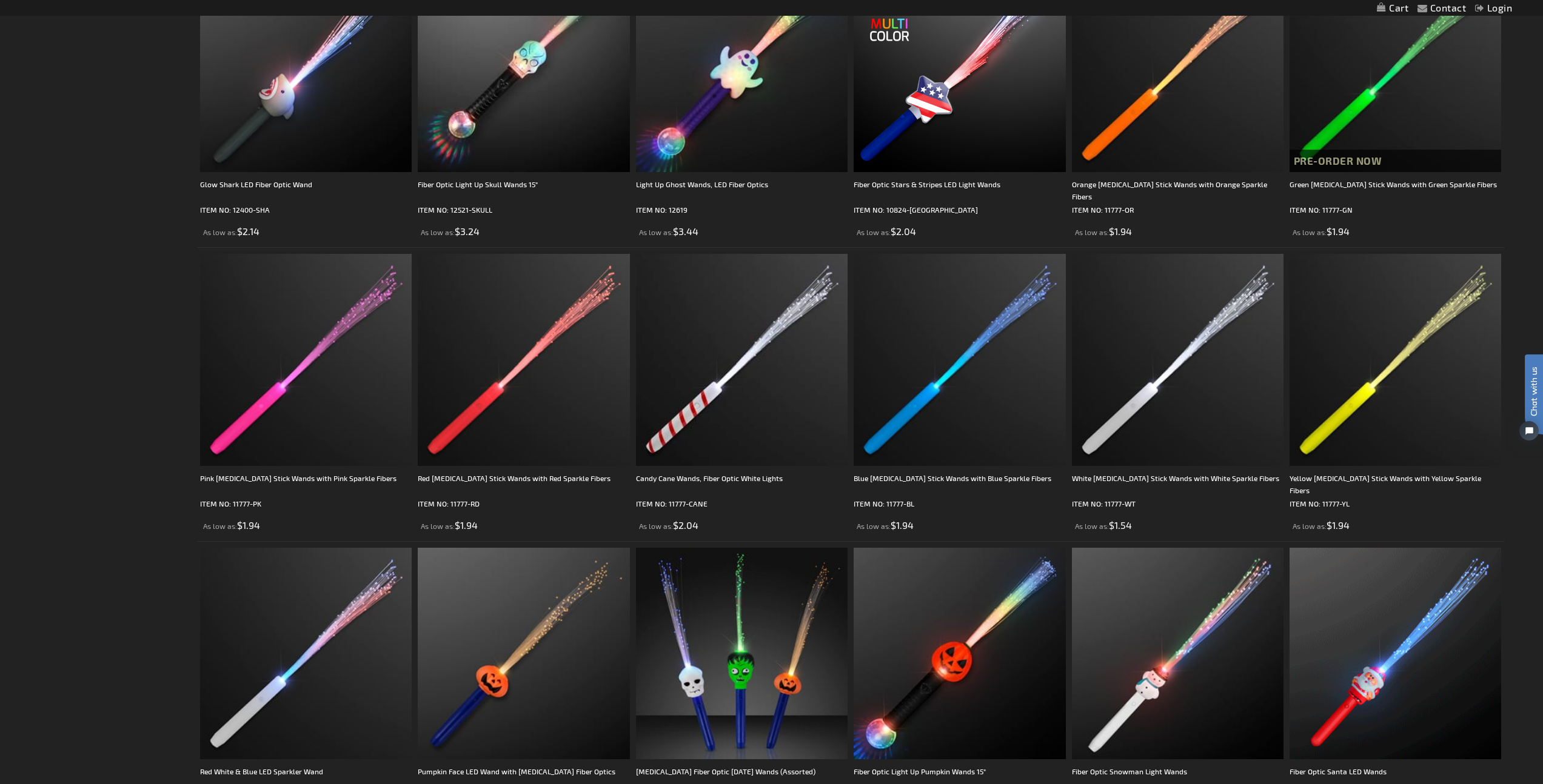
scroll to position [1093, 0]
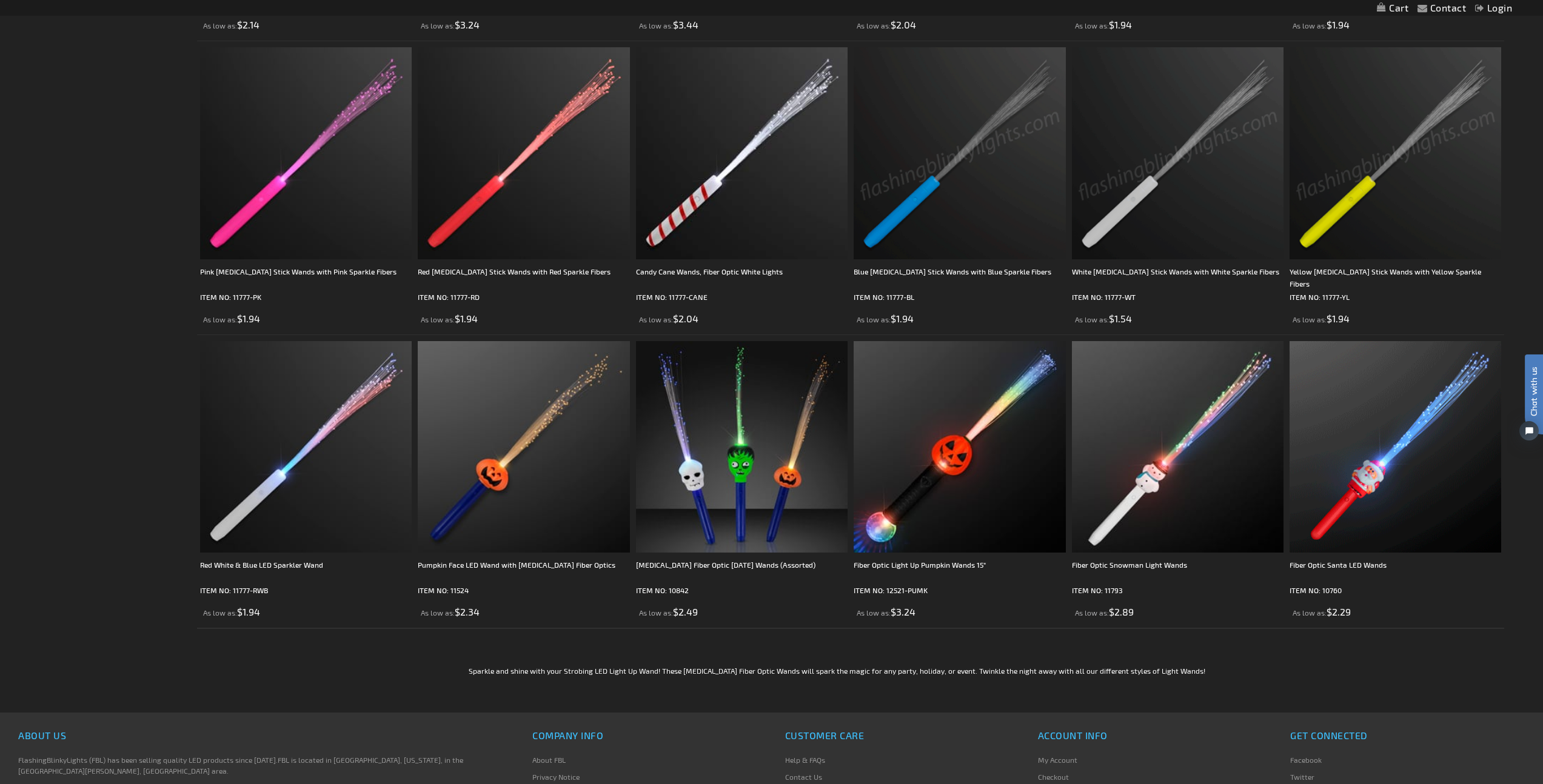
click at [1231, 175] on img at bounding box center [1178, 152] width 212 height 211
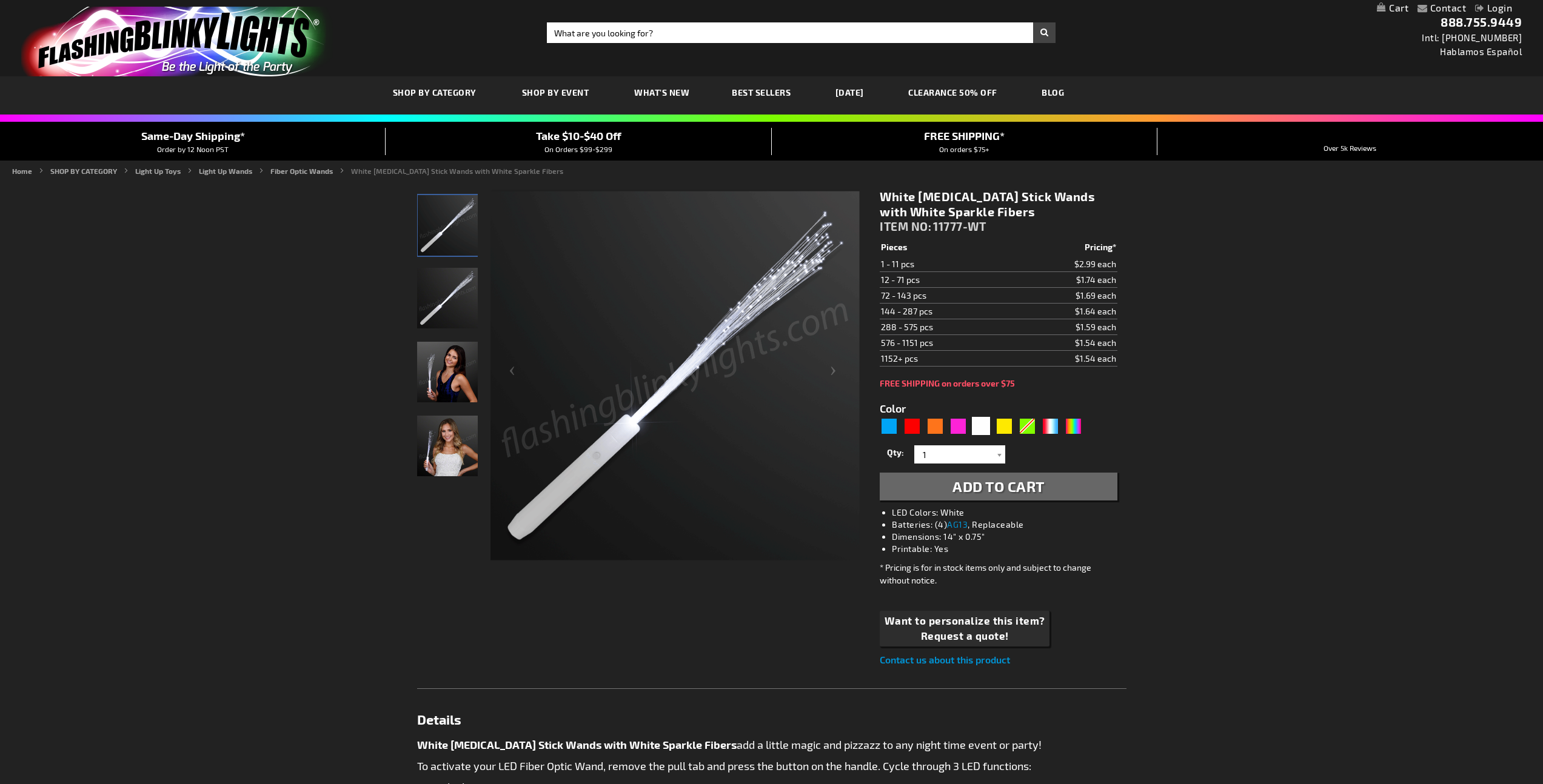
click at [1251, 347] on div "Contact Compare Products Login Skip to Content My Cart My Cart Close You have n…" at bounding box center [772, 708] width 1543 height 1416
